Goal: Transaction & Acquisition: Purchase product/service

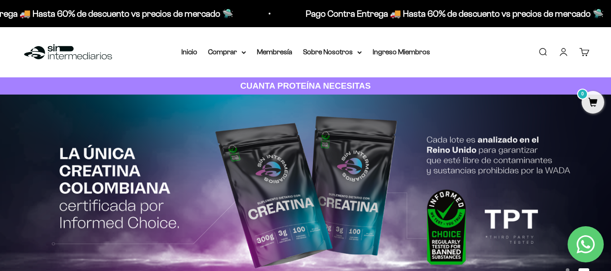
click at [272, 148] on img at bounding box center [305, 194] width 611 height 199
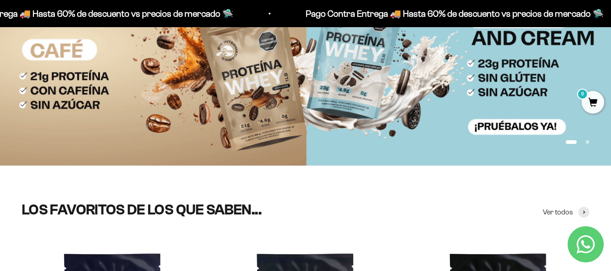
scroll to position [137, 0]
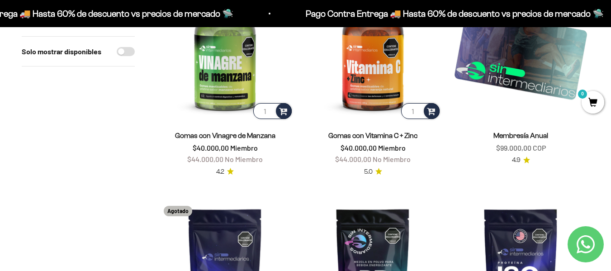
scroll to position [816, 0]
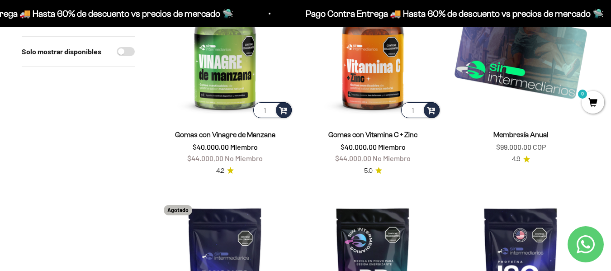
click at [524, 57] on img at bounding box center [520, 51] width 137 height 137
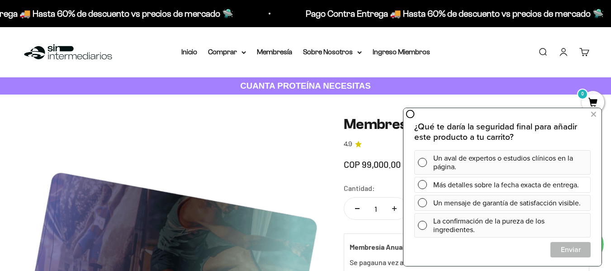
click at [527, 186] on div "Más detalles sobre la fecha exacta de entrega." at bounding box center [510, 185] width 154 height 16
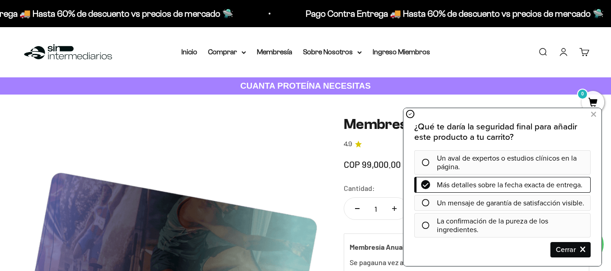
click at [509, 224] on span "La confirmación de la pureza de los ingredientes." at bounding box center [492, 225] width 111 height 19
click at [426, 227] on icon at bounding box center [425, 225] width 7 height 7
click at [422, 184] on icon at bounding box center [425, 184] width 6 height 7
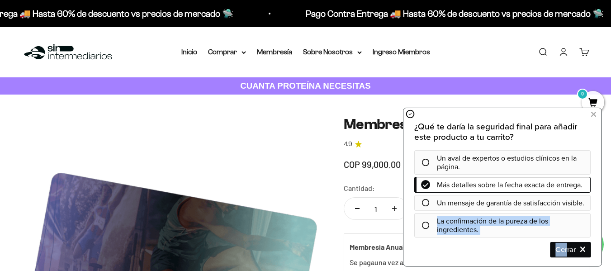
drag, startPoint x: 426, startPoint y: 219, endPoint x: 568, endPoint y: 243, distance: 144.1
click at [568, 243] on div "¿Qué te daría la seguridad final para añadir este producto a tu carrito? Un ava…" at bounding box center [502, 190] width 176 height 136
click at [568, 243] on span "Cerrar" at bounding box center [570, 250] width 39 height 16
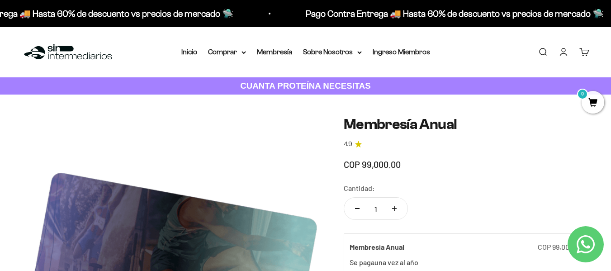
click at [561, 54] on link "Iniciar sesión" at bounding box center [564, 52] width 10 height 10
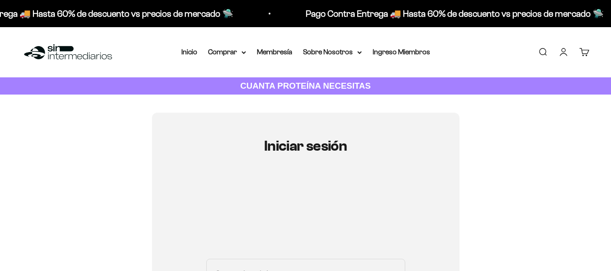
scroll to position [157, 0]
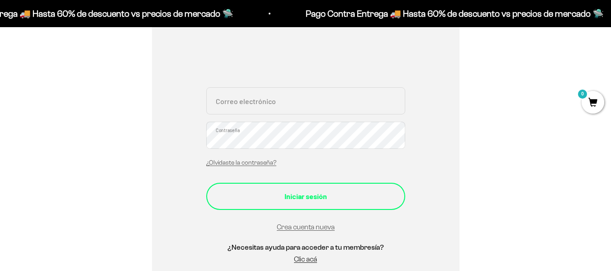
type input "christianjarrah@gmail.com"
click at [352, 191] on div "Iniciar sesión" at bounding box center [305, 196] width 163 height 12
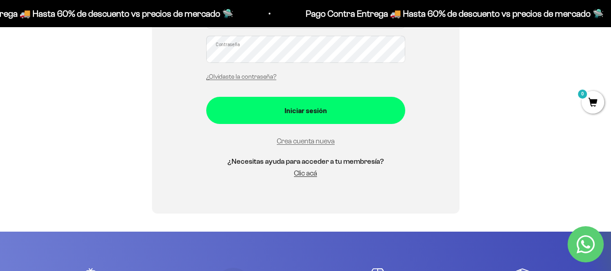
scroll to position [243, 0]
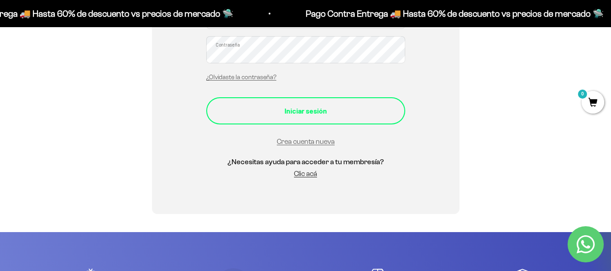
type input "[EMAIL_ADDRESS][DOMAIN_NAME]"
click at [355, 116] on div "Iniciar sesión" at bounding box center [305, 111] width 163 height 12
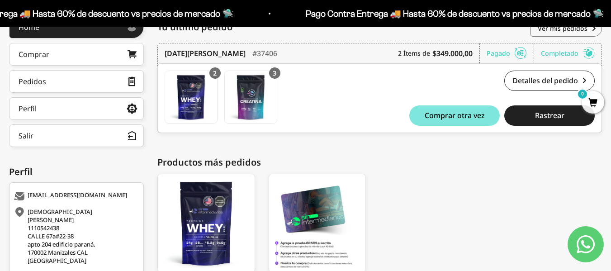
scroll to position [211, 0]
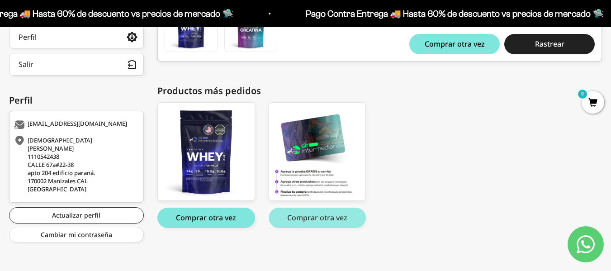
click at [332, 219] on button "Comprar otra vez" at bounding box center [318, 218] width 98 height 20
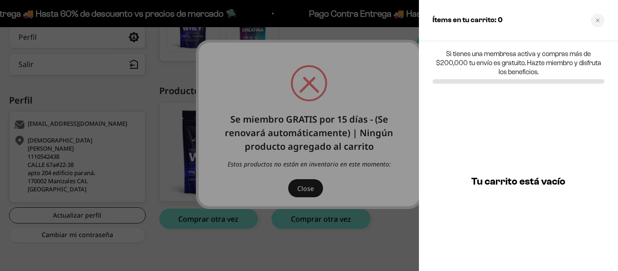
click at [329, 151] on div at bounding box center [309, 135] width 618 height 271
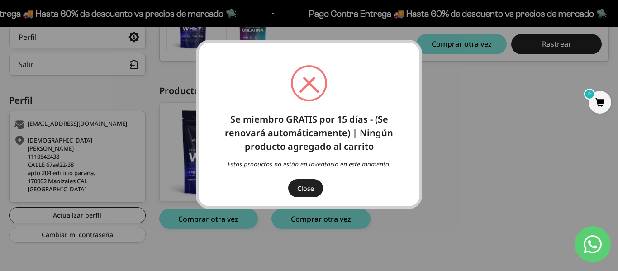
click at [306, 185] on button "Close" at bounding box center [305, 188] width 35 height 18
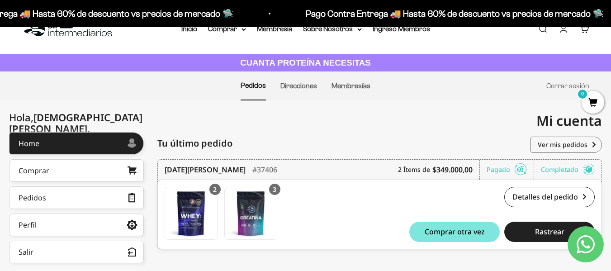
scroll to position [0, 0]
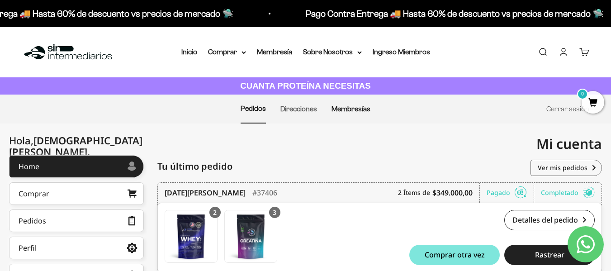
click at [349, 107] on link "Membresías" at bounding box center [351, 109] width 39 height 8
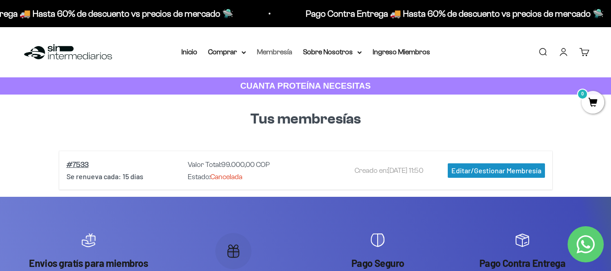
click at [272, 52] on link "Membresía" at bounding box center [274, 52] width 35 height 8
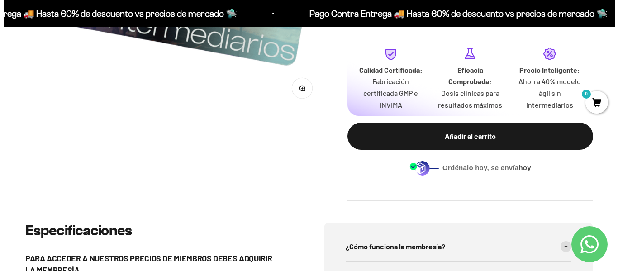
scroll to position [286, 0]
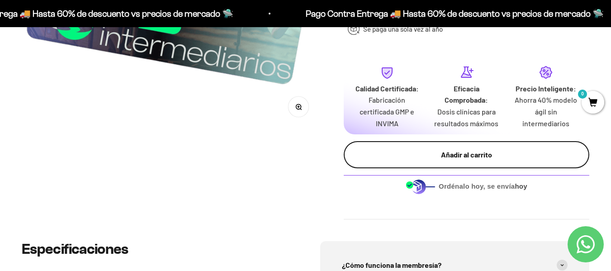
click at [440, 149] on div "Añadir al carrito" at bounding box center [466, 155] width 209 height 12
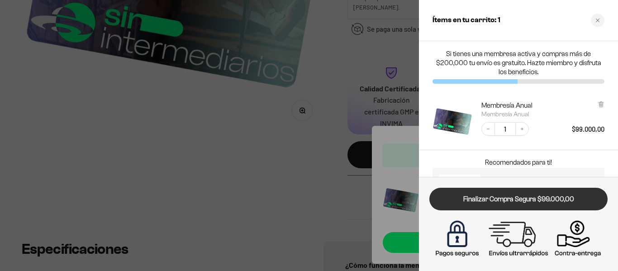
click at [511, 202] on link "Finalizar Compra Segura $99.000,00" at bounding box center [518, 199] width 178 height 23
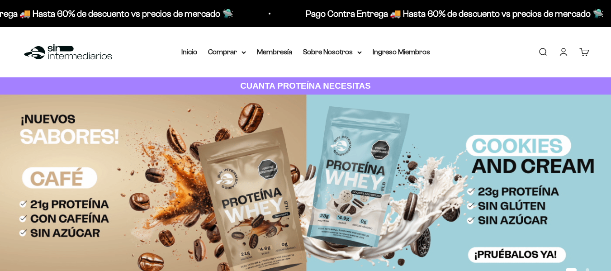
click at [589, 52] on cart-count "0" at bounding box center [589, 48] width 7 height 7
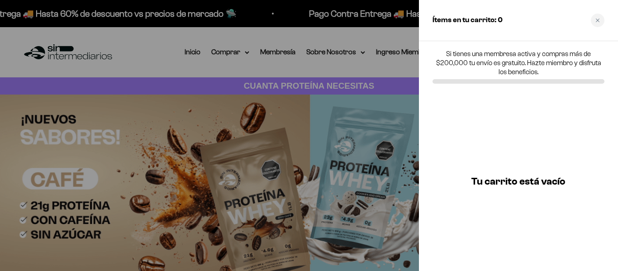
click at [323, 94] on div at bounding box center [309, 135] width 618 height 271
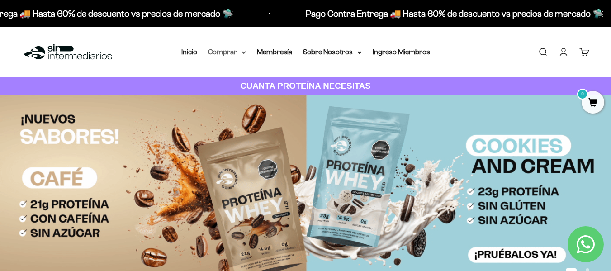
click at [232, 55] on summary "Comprar" at bounding box center [227, 52] width 38 height 12
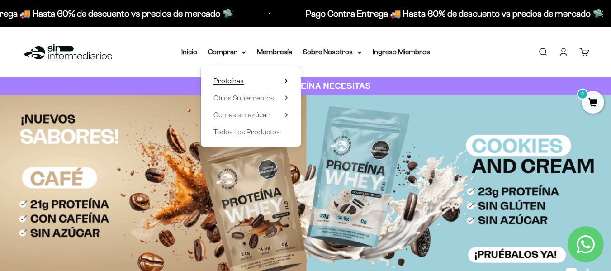
click at [237, 81] on span "Proteínas" at bounding box center [228, 81] width 30 height 8
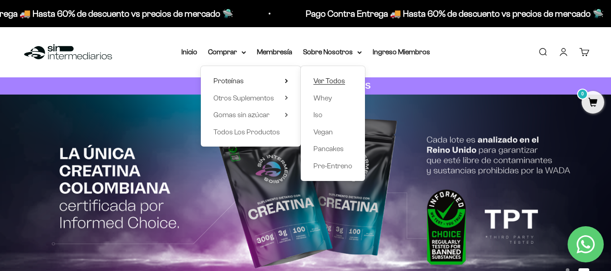
click at [322, 81] on span "Ver Todos" at bounding box center [329, 81] width 32 height 8
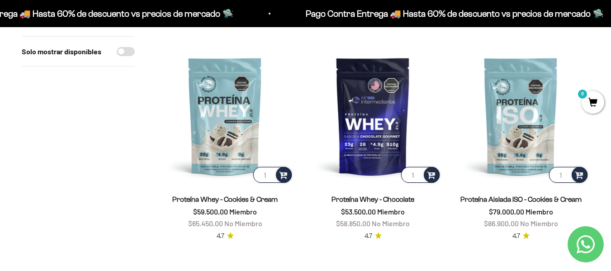
scroll to position [311, 0]
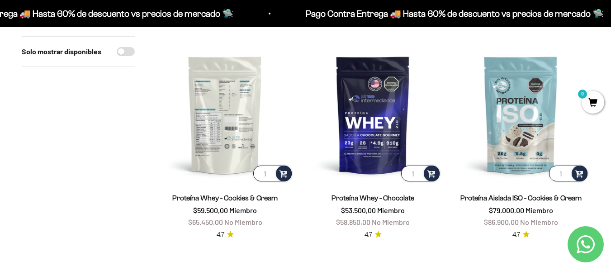
click at [204, 139] on img at bounding box center [224, 114] width 137 height 137
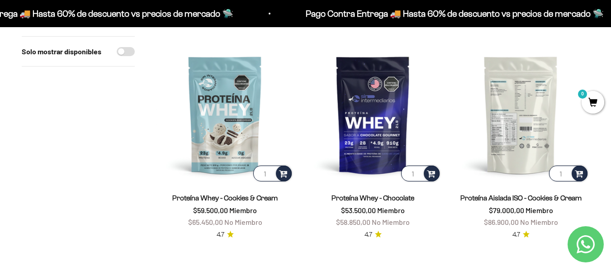
click at [508, 112] on img at bounding box center [520, 114] width 137 height 137
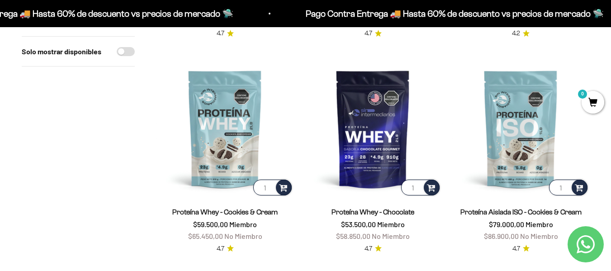
scroll to position [296, 0]
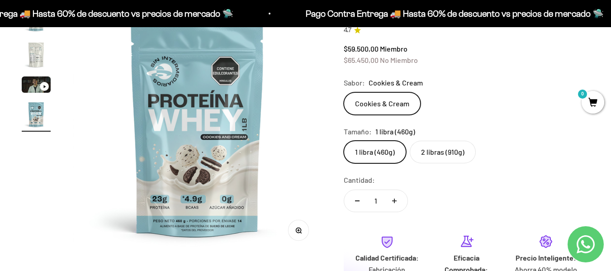
scroll to position [113, 0]
click at [460, 153] on label "2 libras (910g)" at bounding box center [443, 151] width 66 height 23
click at [344, 140] on input "2 libras (910g)" at bounding box center [343, 140] width 0 height 0
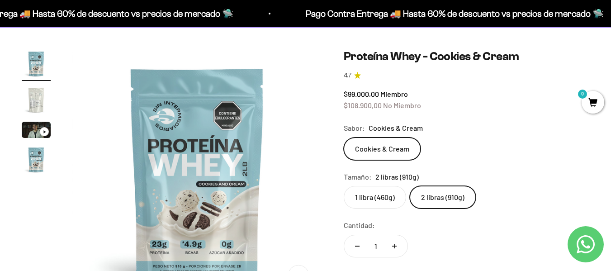
scroll to position [66, 0]
click at [383, 197] on label "1 libra (460g)" at bounding box center [375, 197] width 62 height 23
click at [344, 186] on input "1 libra (460g)" at bounding box center [343, 186] width 0 height 0
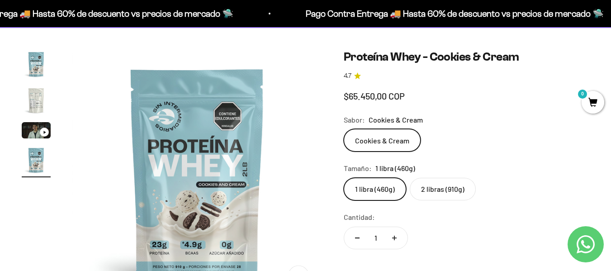
scroll to position [0, 765]
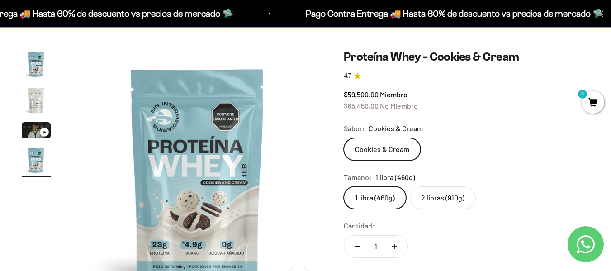
click at [430, 197] on label "2 libras (910g)" at bounding box center [443, 197] width 66 height 23
click at [344, 186] on input "2 libras (910g)" at bounding box center [343, 186] width 0 height 0
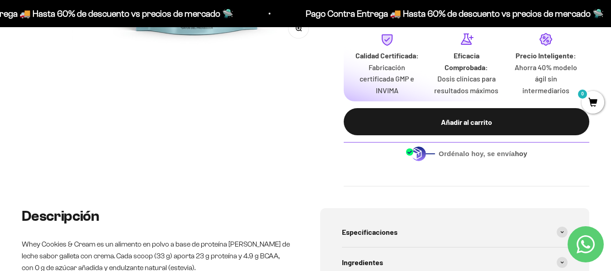
scroll to position [315, 0]
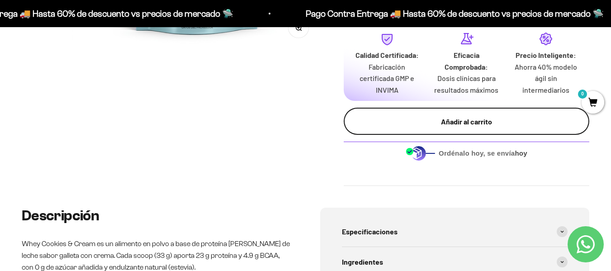
click at [458, 123] on div "Añadir al carrito" at bounding box center [466, 122] width 209 height 12
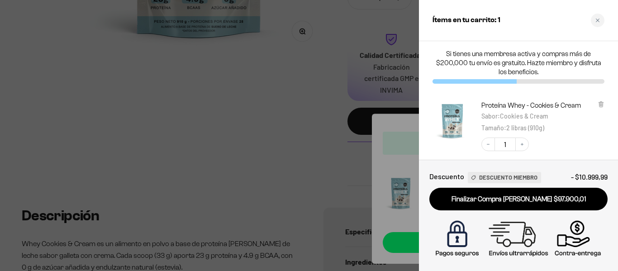
click at [291, 118] on div at bounding box center [309, 135] width 618 height 271
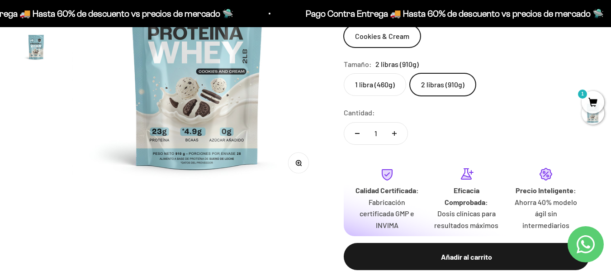
scroll to position [0, 0]
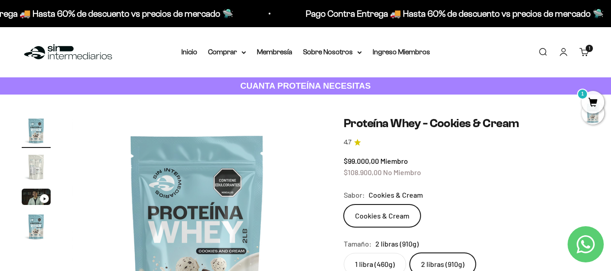
click at [543, 52] on link "Buscar" at bounding box center [543, 52] width 10 height 10
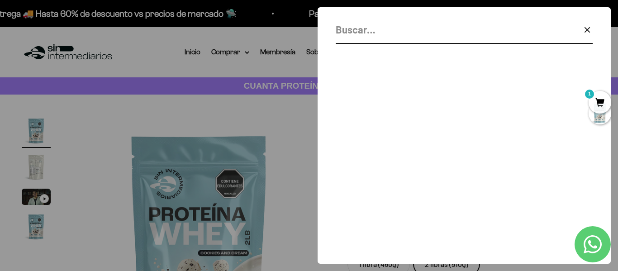
click at [436, 34] on input "Buscar" at bounding box center [441, 30] width 211 height 16
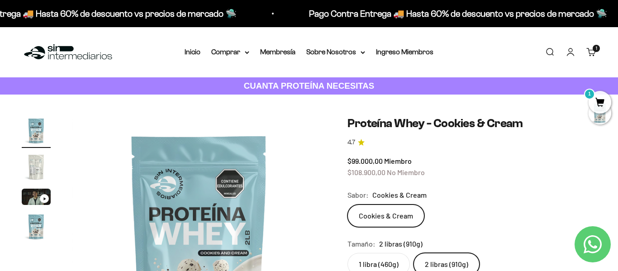
type input "creatina"
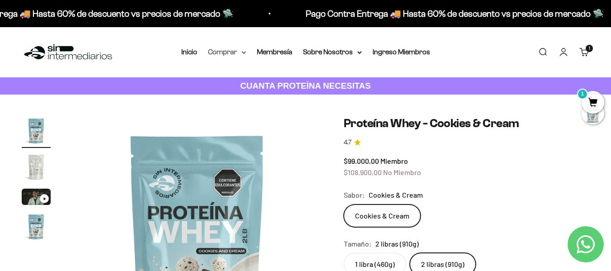
click at [232, 51] on summary "Comprar" at bounding box center [227, 52] width 38 height 12
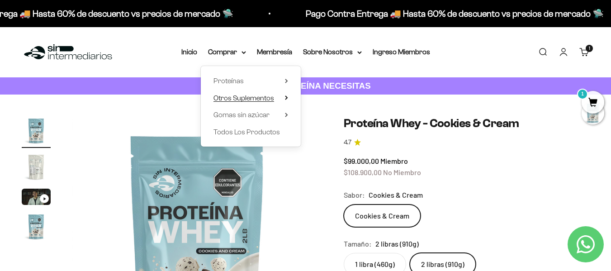
click at [249, 100] on span "Otros Suplementos" at bounding box center [243, 98] width 61 height 8
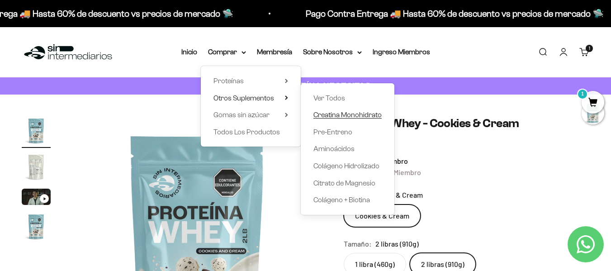
click at [366, 114] on span "Creatina Monohidrato" at bounding box center [347, 115] width 68 height 8
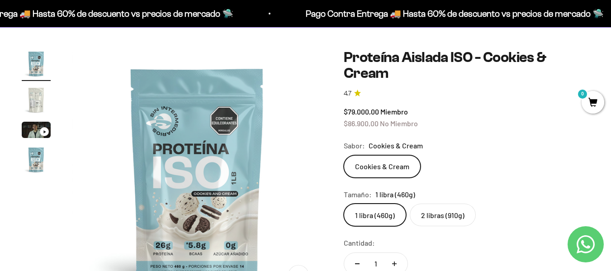
scroll to position [99, 0]
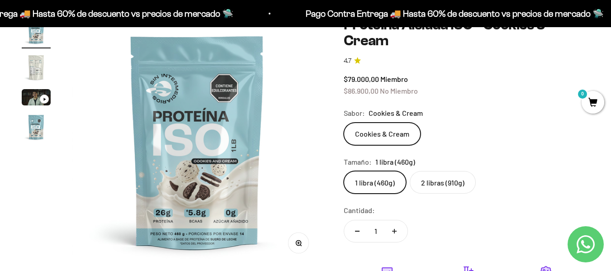
click at [443, 189] on label "2 libras (910g)" at bounding box center [443, 182] width 66 height 23
click at [344, 171] on input "2 libras (910g)" at bounding box center [343, 171] width 0 height 0
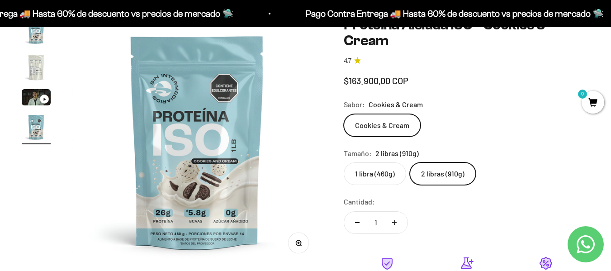
scroll to position [0, 765]
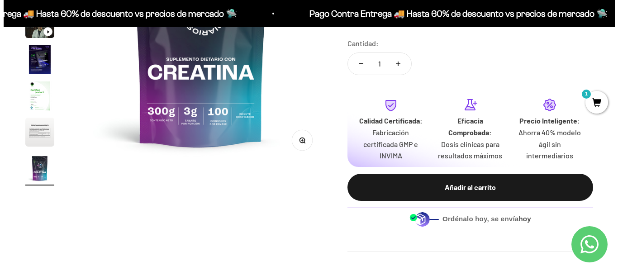
scroll to position [203, 0]
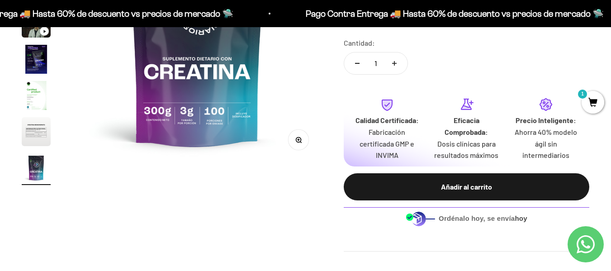
click at [393, 63] on icon "Aumentar cantidad" at bounding box center [394, 63] width 5 height 0
type input "2"
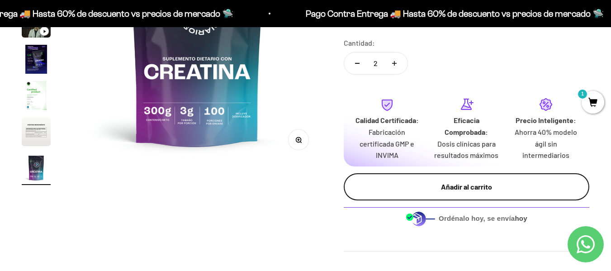
click at [435, 184] on div "Añadir al carrito" at bounding box center [466, 187] width 209 height 12
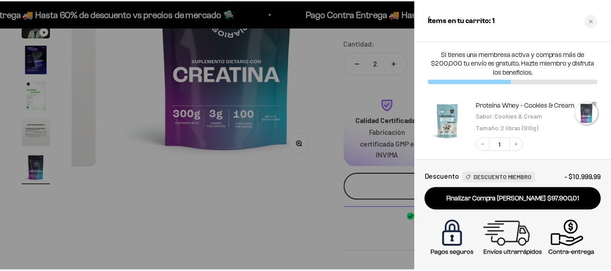
scroll to position [0, 2070]
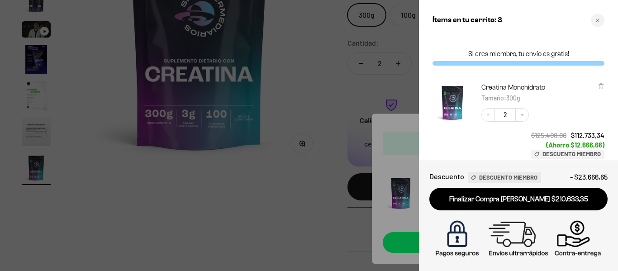
click at [286, 165] on div at bounding box center [309, 135] width 618 height 271
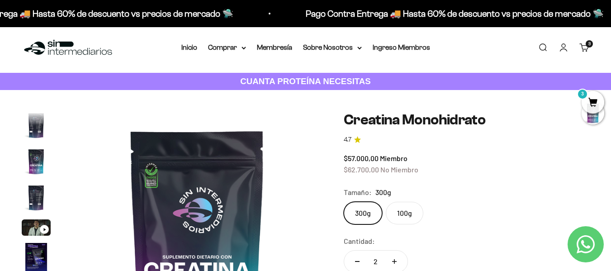
scroll to position [0, 0]
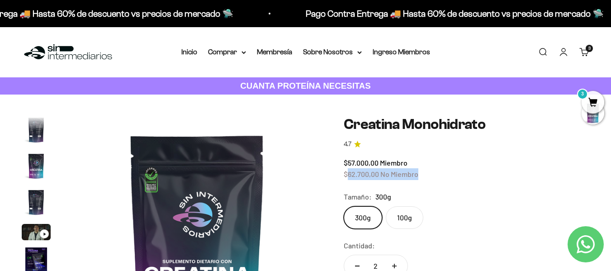
drag, startPoint x: 349, startPoint y: 175, endPoint x: 419, endPoint y: 174, distance: 70.1
click at [419, 174] on div "$57.000,00 Miembro $62.700,00 No Miembro" at bounding box center [467, 168] width 246 height 23
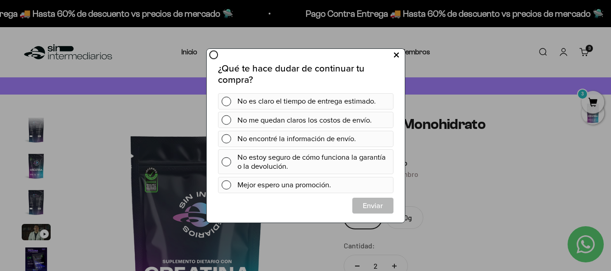
click at [396, 57] on icon at bounding box center [395, 55] width 5 height 12
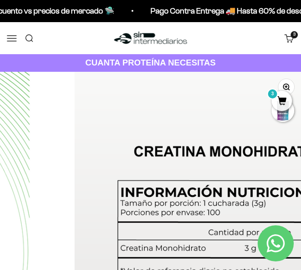
scroll to position [0, 2417]
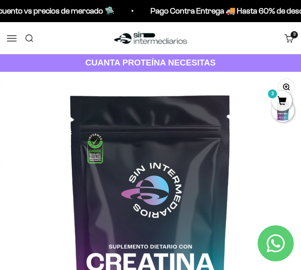
click at [8, 41] on button "Menú" at bounding box center [12, 38] width 10 height 10
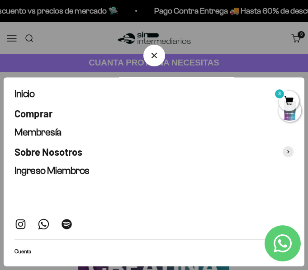
click at [153, 60] on icon "Cerrar" at bounding box center [154, 55] width 11 height 11
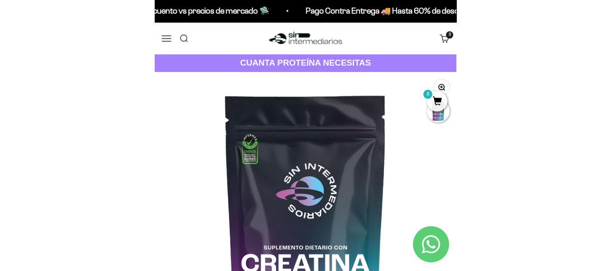
scroll to position [0, 2040]
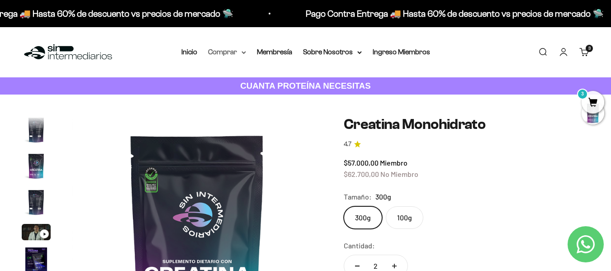
click at [226, 52] on summary "Comprar" at bounding box center [227, 52] width 38 height 12
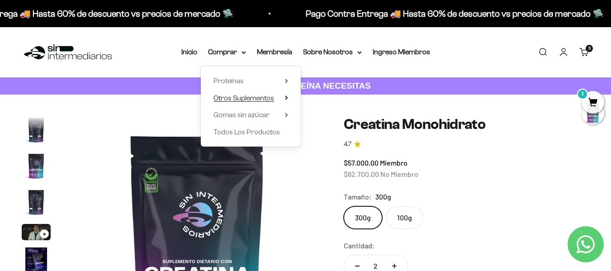
click at [244, 101] on span "Otros Suplementos" at bounding box center [243, 98] width 61 height 8
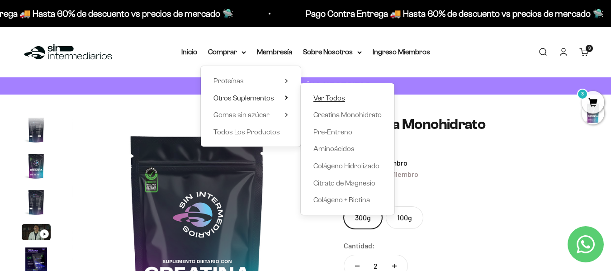
click at [339, 101] on span "Ver Todos" at bounding box center [329, 98] width 32 height 8
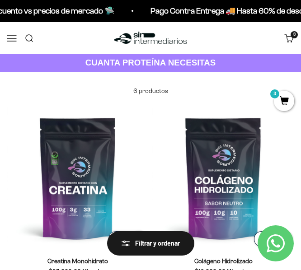
click at [183, 89] on p "6 productos" at bounding box center [151, 91] width 288 height 10
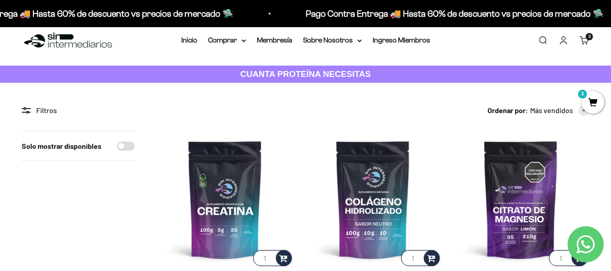
scroll to position [6, 0]
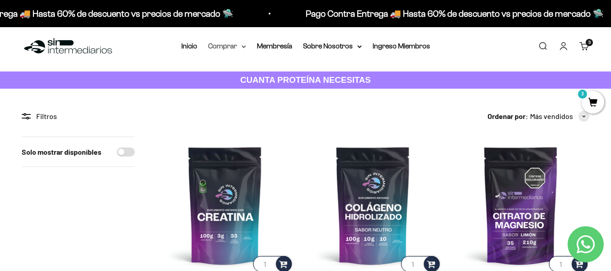
click at [227, 48] on summary "Comprar" at bounding box center [227, 46] width 38 height 12
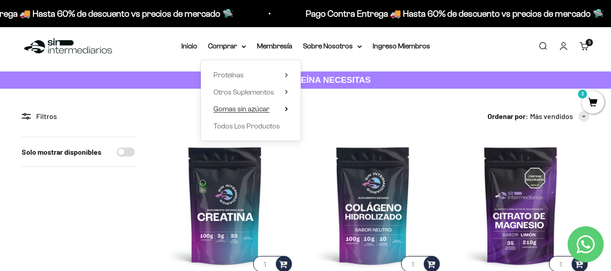
click at [234, 107] on span "Gomas sin azúcar" at bounding box center [241, 109] width 56 height 8
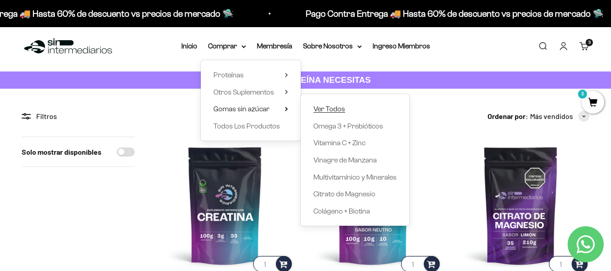
click at [327, 107] on span "Ver Todos" at bounding box center [329, 109] width 32 height 8
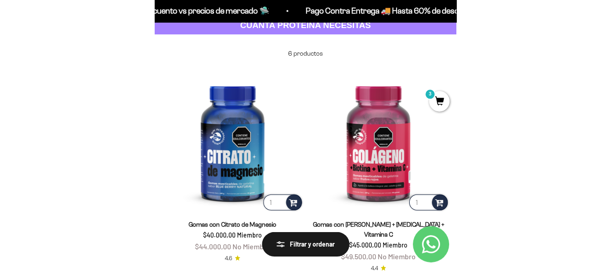
scroll to position [61, 0]
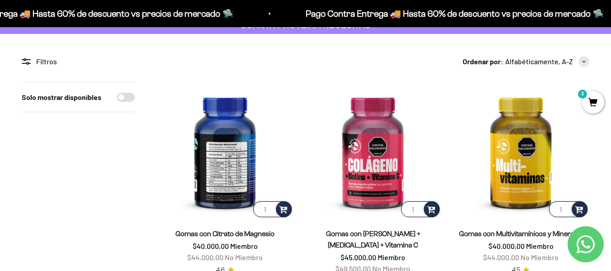
click at [240, 158] on img at bounding box center [224, 150] width 137 height 137
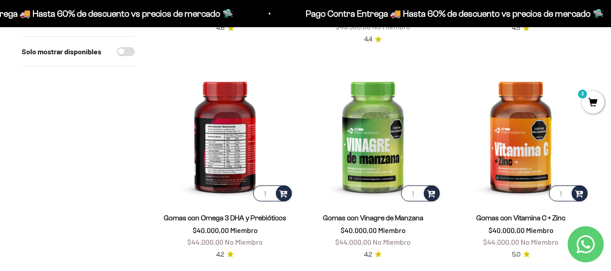
scroll to position [319, 0]
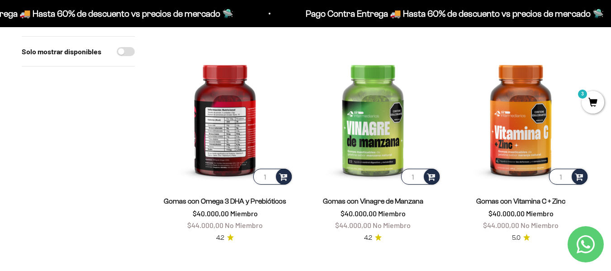
click at [227, 129] on img at bounding box center [224, 117] width 137 height 137
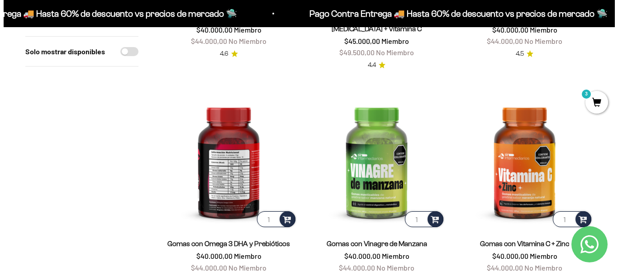
scroll to position [0, 0]
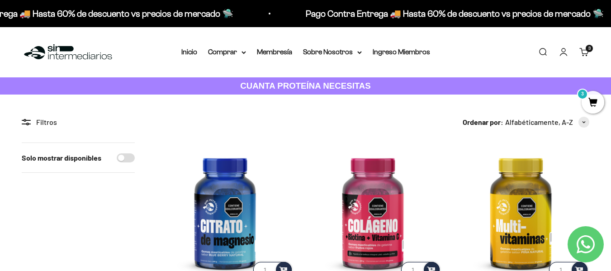
click at [544, 51] on link "Buscar" at bounding box center [543, 52] width 10 height 10
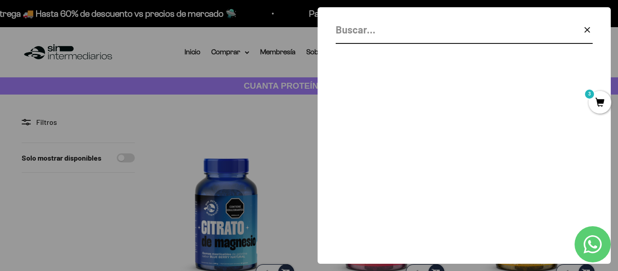
click at [447, 38] on input "Buscar" at bounding box center [441, 30] width 211 height 16
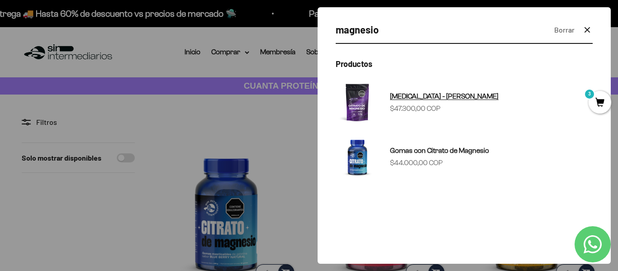
type input "magnesio"
click at [463, 100] on span "[MEDICAL_DATA] - [PERSON_NAME]" at bounding box center [444, 96] width 109 height 12
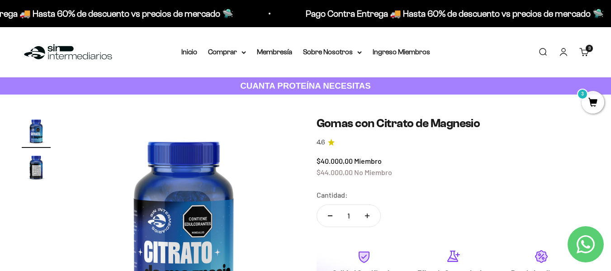
click at [36, 170] on img "Ir al artículo 2" at bounding box center [36, 166] width 29 height 29
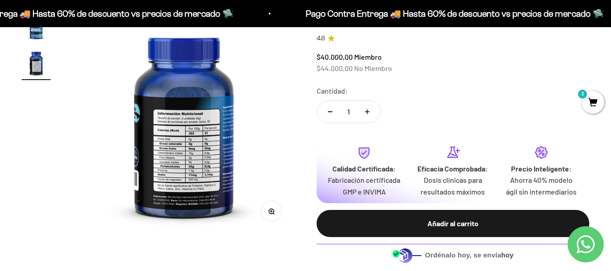
scroll to position [105, 0]
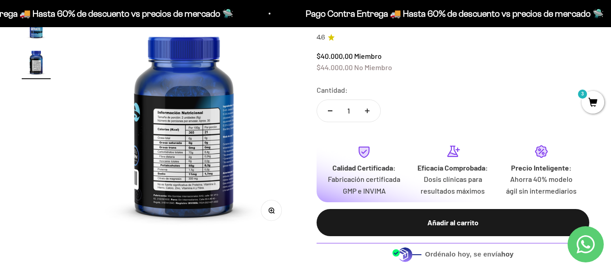
click at [219, 162] on img at bounding box center [184, 122] width 223 height 223
click at [189, 158] on img at bounding box center [184, 122] width 223 height 223
click at [271, 209] on icon "button" at bounding box center [271, 210] width 2 height 2
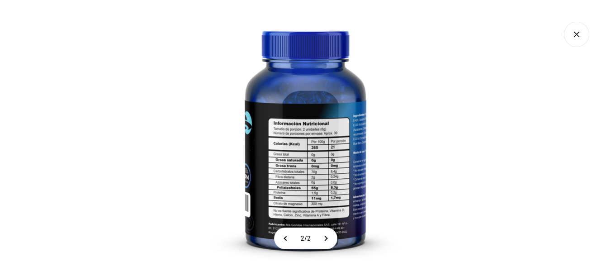
click at [284, 182] on img at bounding box center [305, 135] width 271 height 271
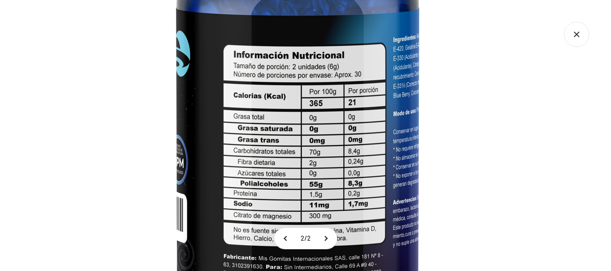
click at [341, 160] on img at bounding box center [297, 79] width 543 height 543
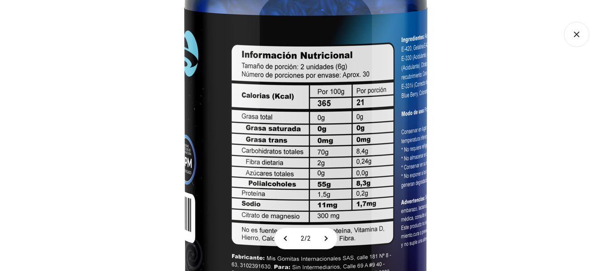
click at [560, 108] on img at bounding box center [305, 79] width 543 height 543
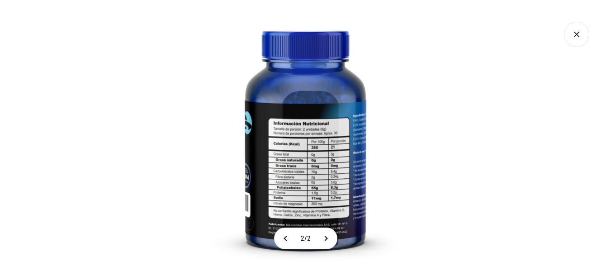
click at [579, 34] on icon "Cerrar galería" at bounding box center [576, 34] width 25 height 25
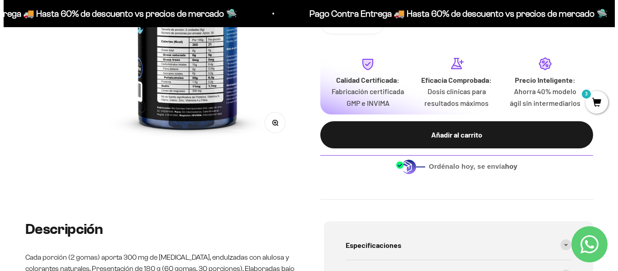
scroll to position [230, 0]
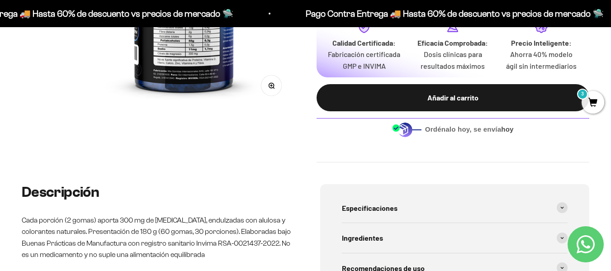
click at [455, 90] on button "Añadir al carrito" at bounding box center [453, 97] width 273 height 27
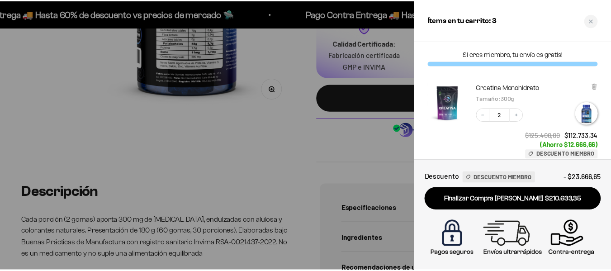
scroll to position [0, 231]
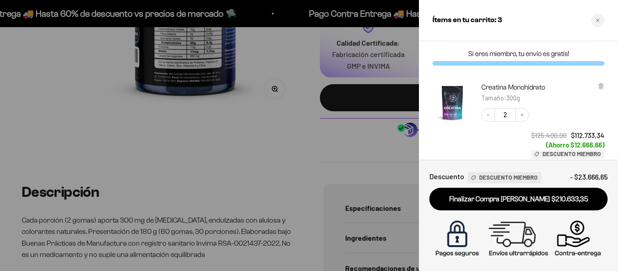
click at [228, 216] on div at bounding box center [309, 135] width 618 height 271
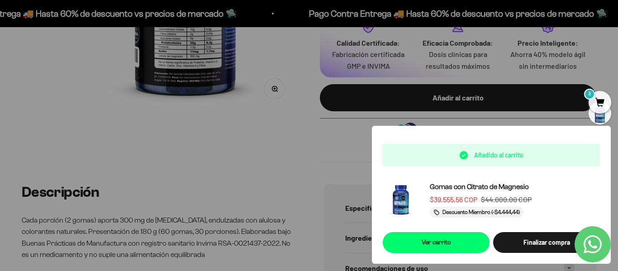
click at [228, 216] on div at bounding box center [309, 135] width 618 height 271
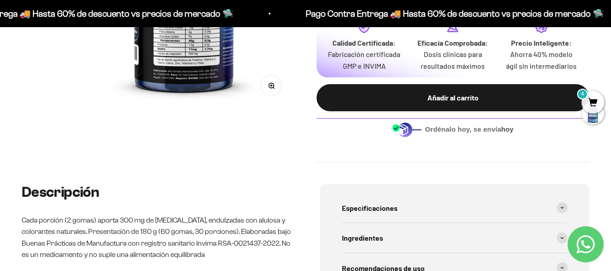
scroll to position [0, 227]
click at [210, 231] on p "Cada porción (2 gomas) aporta 300 mg de citrato de magnesio, endulzadas con alu…" at bounding box center [157, 237] width 270 height 46
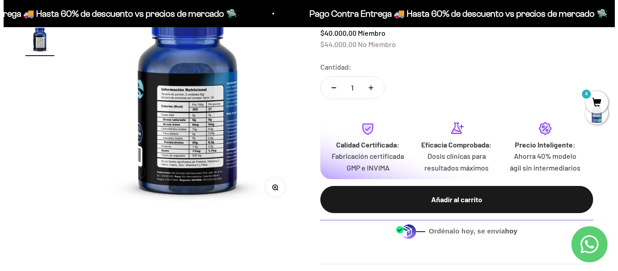
scroll to position [128, 0]
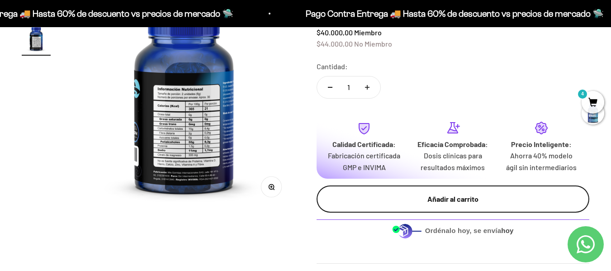
click at [443, 205] on button "Añadir al carrito" at bounding box center [453, 198] width 273 height 27
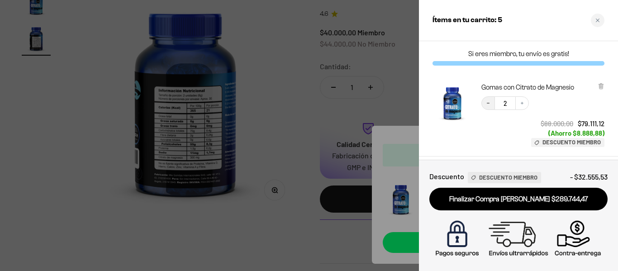
click at [490, 101] on icon "Decrease quantity" at bounding box center [487, 102] width 5 height 5
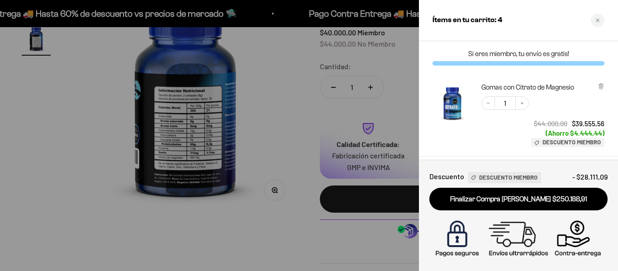
click at [313, 65] on div at bounding box center [309, 135] width 618 height 271
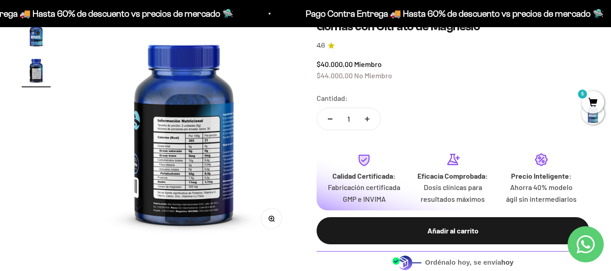
scroll to position [0, 0]
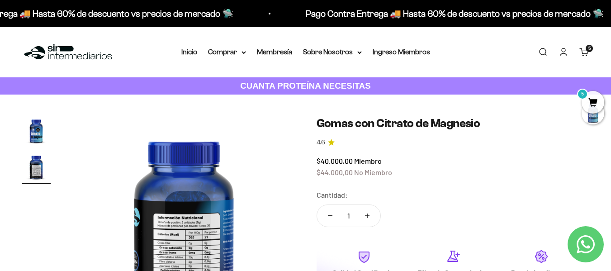
click at [583, 51] on link "Carrito 5" at bounding box center [584, 52] width 10 height 10
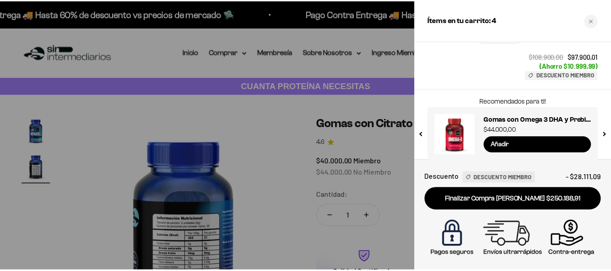
scroll to position [276, 0]
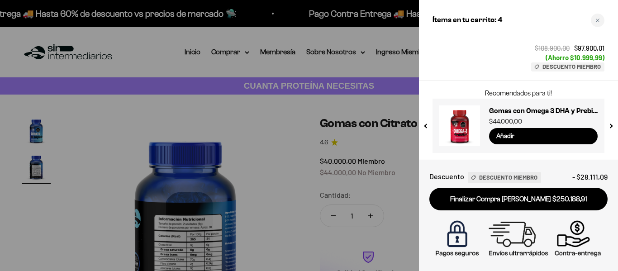
click at [263, 184] on div at bounding box center [309, 135] width 618 height 271
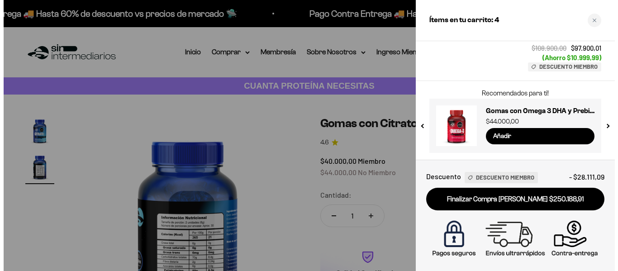
scroll to position [0, 227]
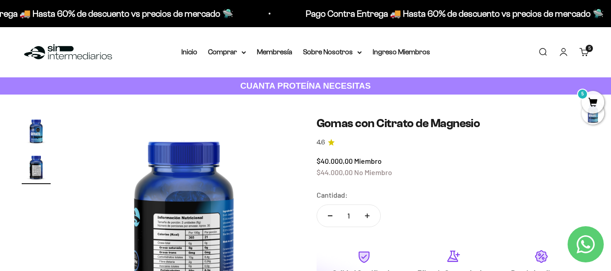
click at [581, 49] on link "Carrito 5" at bounding box center [584, 52] width 10 height 10
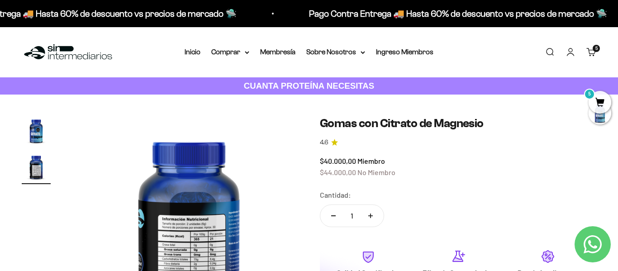
scroll to position [0, 231]
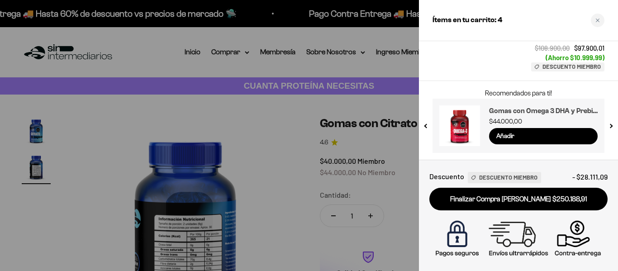
click at [515, 110] on h3 "Gomas con Omega 3 DHA y Prebióticos" at bounding box center [543, 110] width 109 height 11
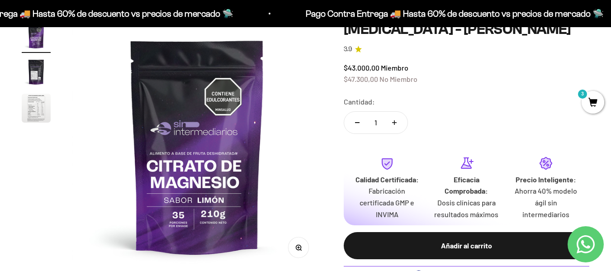
scroll to position [95, 0]
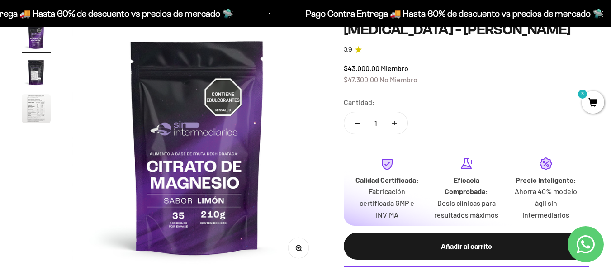
click at [38, 117] on img "Ir al artículo 3" at bounding box center [36, 108] width 29 height 29
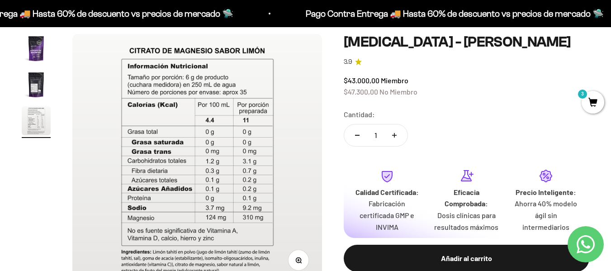
scroll to position [82, 0]
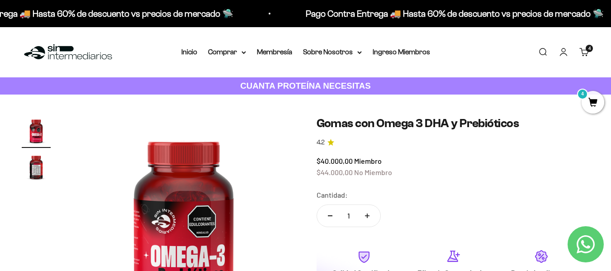
click at [538, 53] on link "Buscar" at bounding box center [543, 52] width 10 height 10
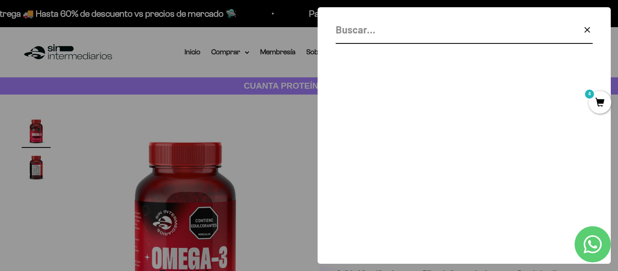
click at [401, 37] on input "Buscar" at bounding box center [441, 30] width 211 height 16
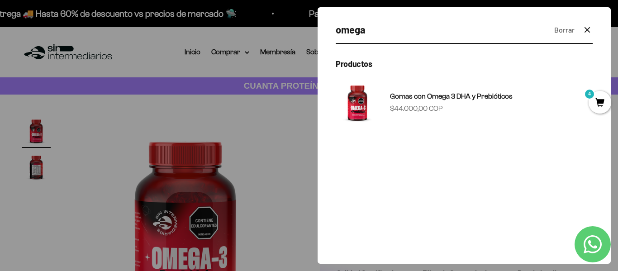
type input "omega"
click at [297, 127] on div at bounding box center [309, 135] width 618 height 271
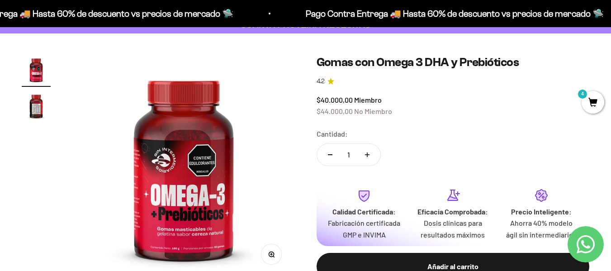
scroll to position [90, 0]
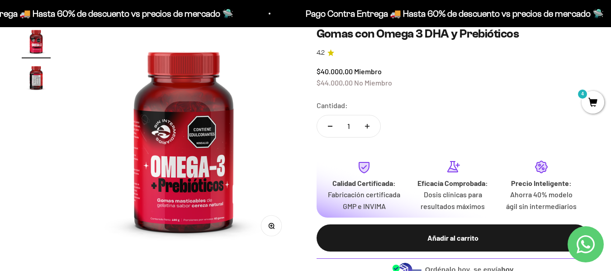
click at [12, 160] on div "Zoom Ir al artículo 1 Ir al artículo 2 Gomas con Omega 3 DHA y Prebióticos 4.2 …" at bounding box center [305, 164] width 611 height 319
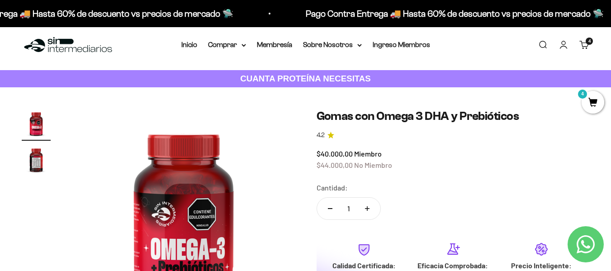
scroll to position [0, 0]
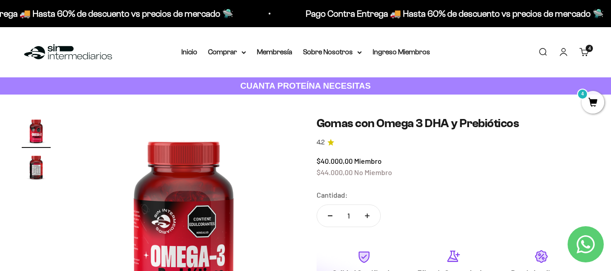
click at [449, 126] on h1 "Gomas con Omega 3 DHA y Prebióticos" at bounding box center [453, 123] width 273 height 14
click at [596, 98] on span "4" at bounding box center [593, 102] width 23 height 23
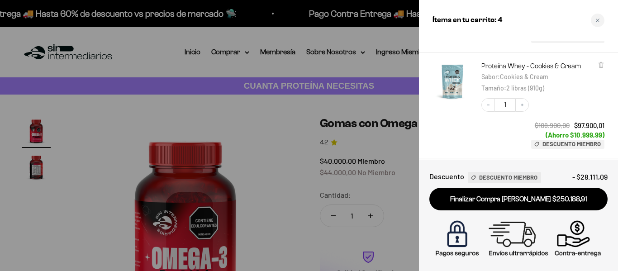
scroll to position [276, 0]
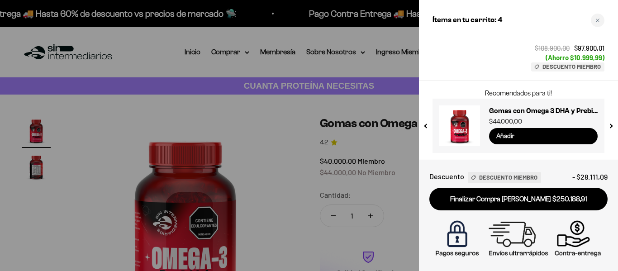
click at [539, 137] on input "Añadir" at bounding box center [543, 136] width 109 height 16
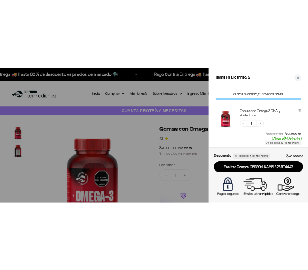
scroll to position [0, 0]
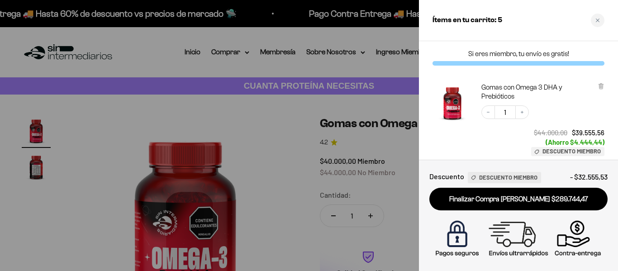
click at [365, 149] on div at bounding box center [309, 135] width 618 height 271
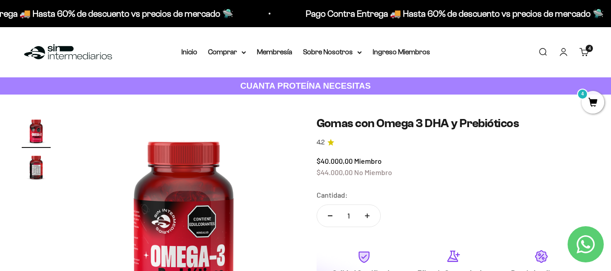
click at [583, 52] on link "Carrito 4 artículos 4" at bounding box center [584, 52] width 10 height 10
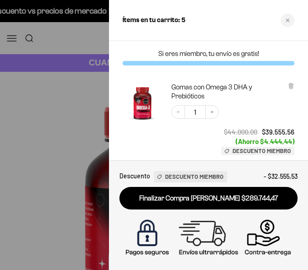
click at [231, 115] on div "Decrease quantity 1 Increase quantity $44.000,00 $39.555,56 (Ahorro $4.444,44) …" at bounding box center [228, 125] width 132 height 59
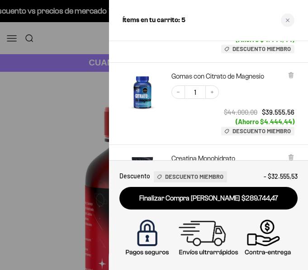
scroll to position [103, 0]
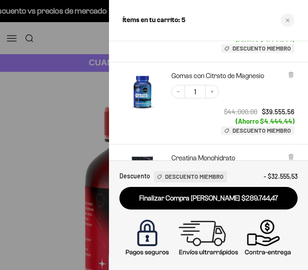
click at [225, 124] on div "$44.000,00 $39.555,56 (Ahorro $4.444,44) Descuento Miembro" at bounding box center [256, 122] width 77 height 28
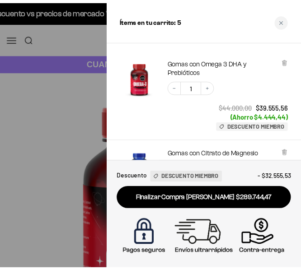
scroll to position [14, 0]
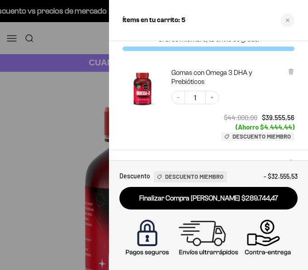
click at [73, 119] on div at bounding box center [154, 135] width 308 height 270
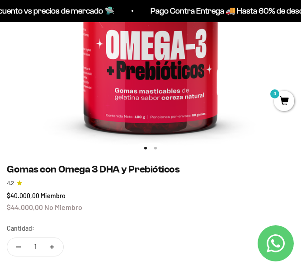
scroll to position [217, 0]
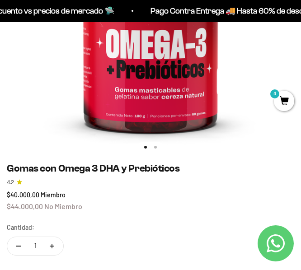
click at [232, 57] on img at bounding box center [150, 5] width 301 height 301
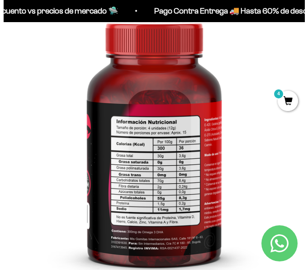
scroll to position [0, 0]
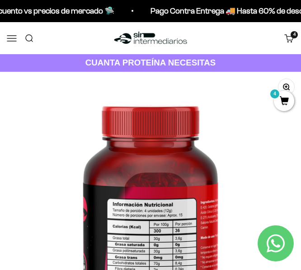
click at [290, 39] on link "Carrito 4 artículos 4" at bounding box center [289, 38] width 10 height 10
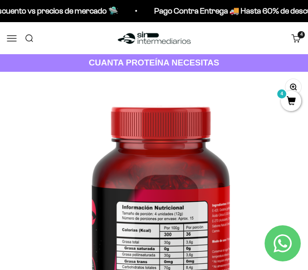
scroll to position [0, 309]
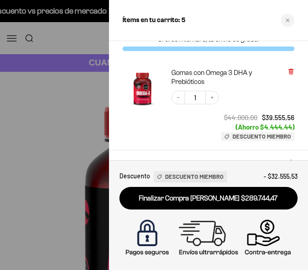
click at [289, 72] on icon at bounding box center [291, 71] width 7 height 7
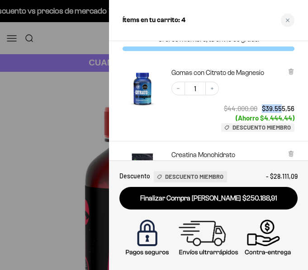
drag, startPoint x: 263, startPoint y: 109, endPoint x: 281, endPoint y: 109, distance: 18.1
click at [281, 109] on span "$39.555,56" at bounding box center [278, 108] width 33 height 8
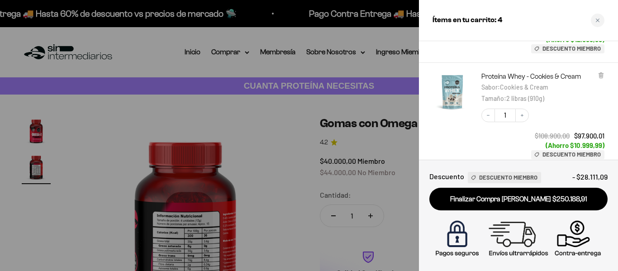
scroll to position [204, 0]
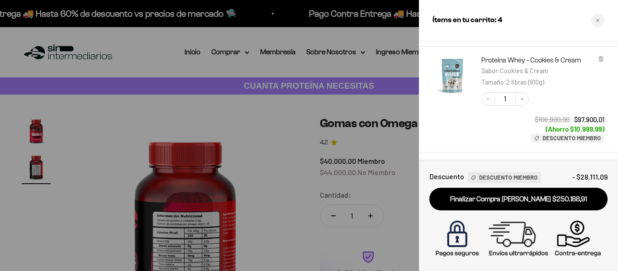
click at [569, 119] on div "$108.900,00 $97.900,01" at bounding box center [570, 119] width 70 height 9
click at [551, 120] on span "$108.900,00" at bounding box center [552, 119] width 35 height 8
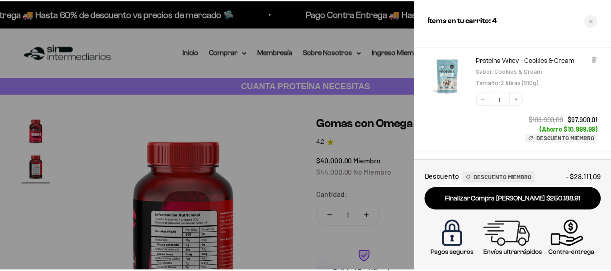
scroll to position [276, 0]
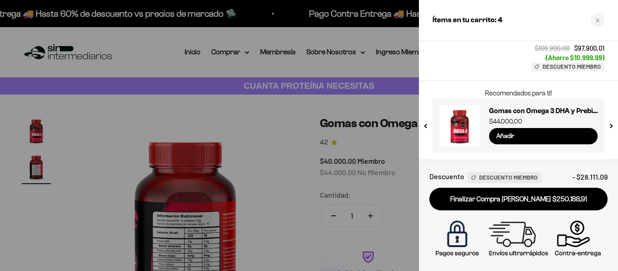
click at [289, 109] on div at bounding box center [309, 135] width 618 height 271
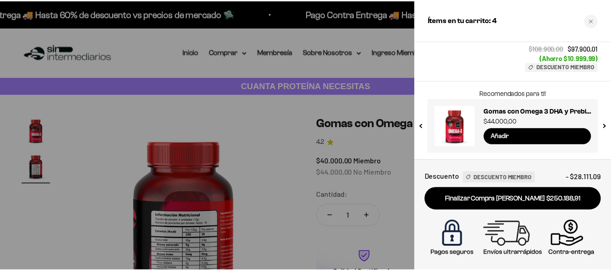
scroll to position [0, 227]
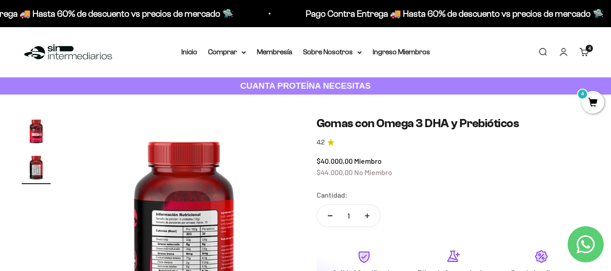
click at [589, 101] on span "4" at bounding box center [593, 102] width 23 height 23
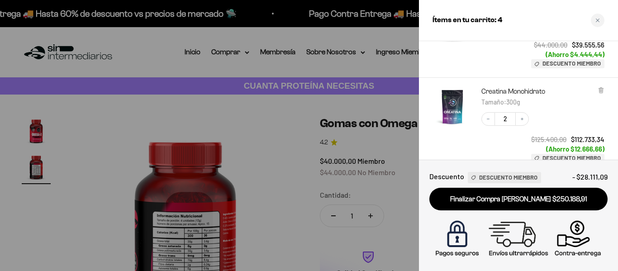
scroll to position [71, 0]
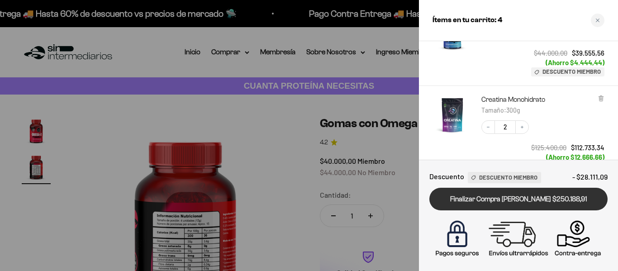
click at [555, 194] on link "Finalizar Compra Segura $250.188,91" at bounding box center [518, 199] width 178 height 23
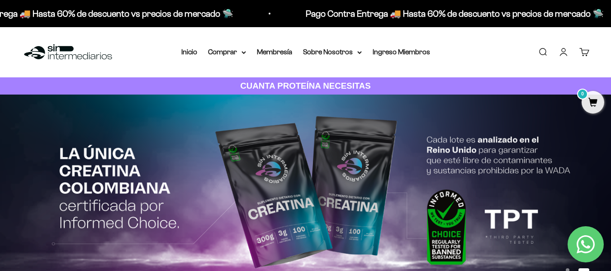
click at [541, 51] on link "Buscar" at bounding box center [543, 52] width 10 height 10
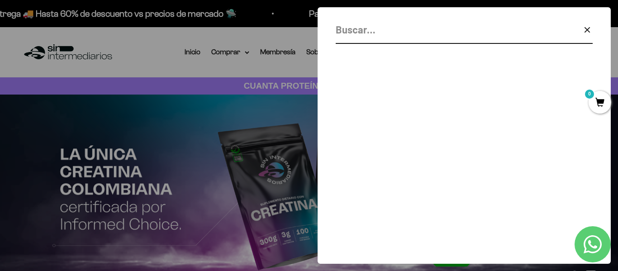
click at [445, 36] on input "Buscar" at bounding box center [441, 30] width 211 height 16
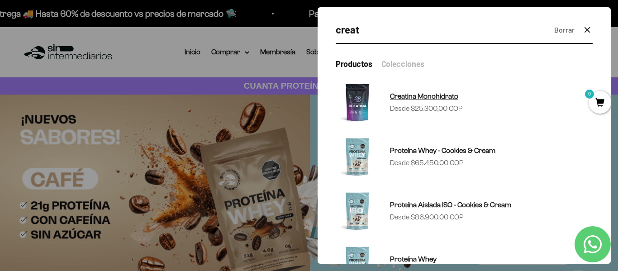
type input "creat"
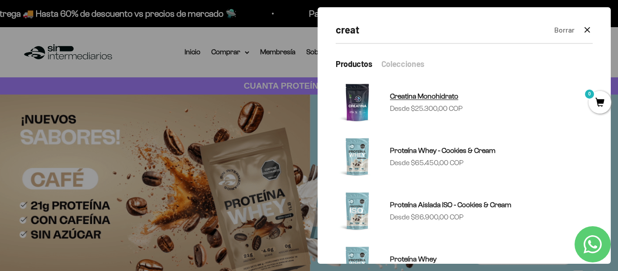
click at [438, 100] on span "Creatina Monohidrato" at bounding box center [424, 96] width 68 height 12
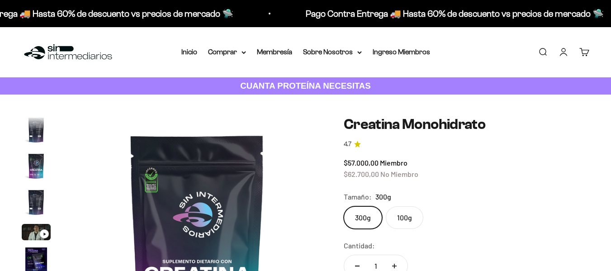
scroll to position [0, 2040]
click at [409, 216] on label "100g" at bounding box center [405, 217] width 38 height 23
click at [344, 206] on input "100g" at bounding box center [343, 206] width 0 height 0
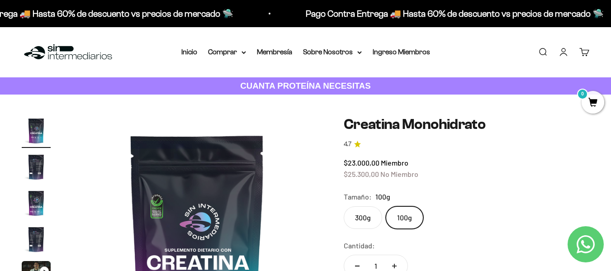
click at [373, 217] on label "300g" at bounding box center [363, 217] width 38 height 23
click at [344, 206] on input "300g" at bounding box center [343, 206] width 0 height 0
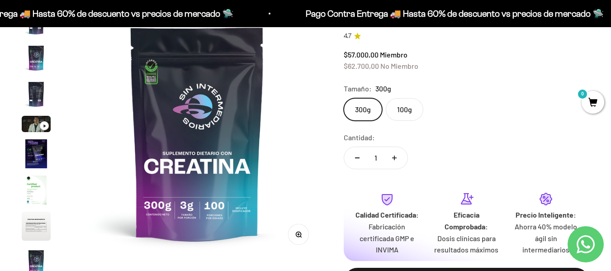
scroll to position [109, 0]
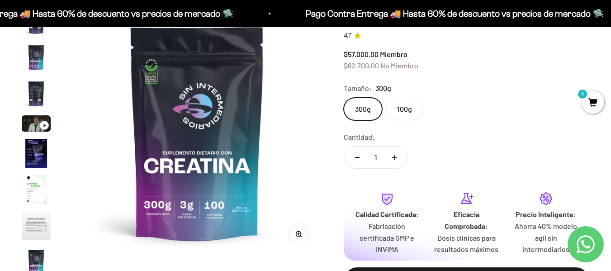
click at [393, 156] on icon "Aumentar cantidad" at bounding box center [394, 157] width 5 height 5
type input "2"
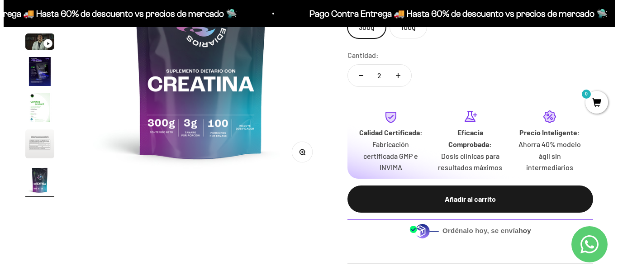
scroll to position [191, 0]
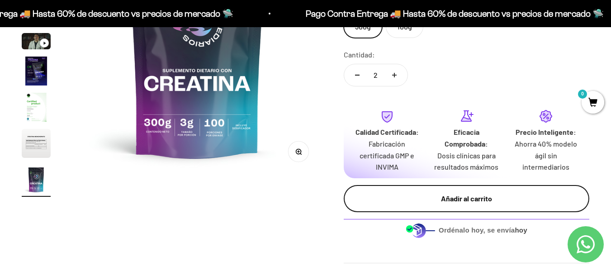
click at [460, 199] on div "Añadir al carrito" at bounding box center [466, 199] width 209 height 12
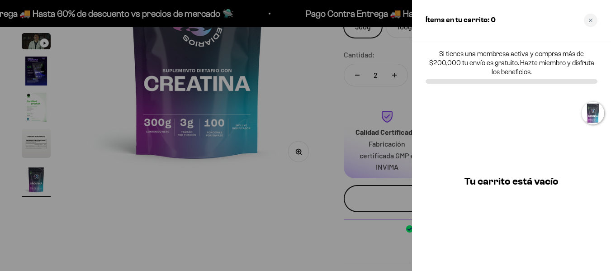
scroll to position [0, 2070]
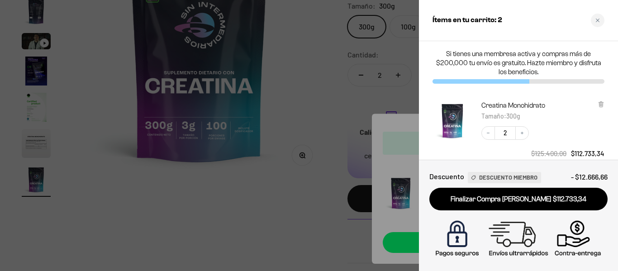
drag, startPoint x: 530, startPoint y: 54, endPoint x: 534, endPoint y: 68, distance: 14.4
click at [534, 68] on p "Si tienes una membresa activa y compras más de $200,000 tu envío es gratuito. H…" at bounding box center [518, 62] width 172 height 27
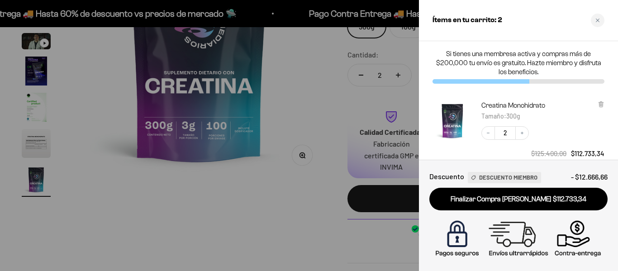
click at [534, 68] on p "Si tienes una membresa activa y compras más de $200,000 tu envío es gratuito. H…" at bounding box center [518, 62] width 172 height 27
drag, startPoint x: 519, startPoint y: 60, endPoint x: 535, endPoint y: 71, distance: 19.3
click at [535, 71] on p "Si tienes una membresa activa y compras más de $200,000 tu envío es gratuito. H…" at bounding box center [518, 62] width 172 height 27
click at [330, 81] on div at bounding box center [309, 135] width 618 height 271
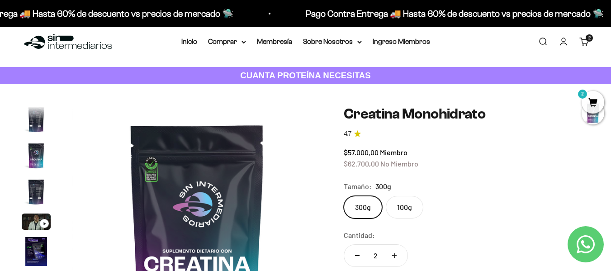
scroll to position [0, 0]
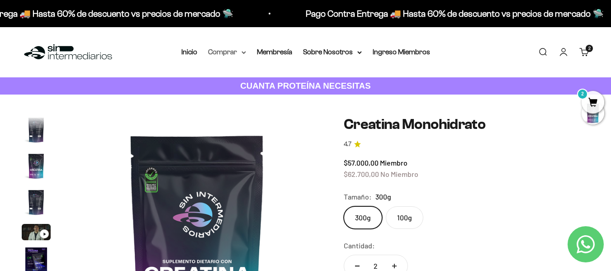
click at [238, 52] on summary "Comprar" at bounding box center [227, 52] width 38 height 12
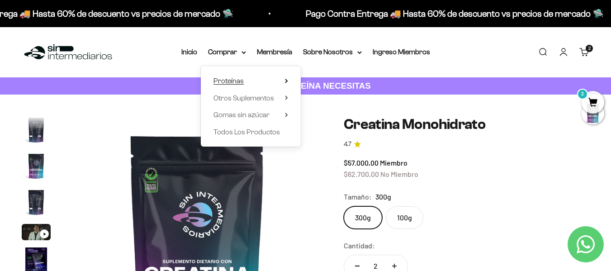
click at [245, 81] on summary "Proteínas" at bounding box center [250, 81] width 75 height 12
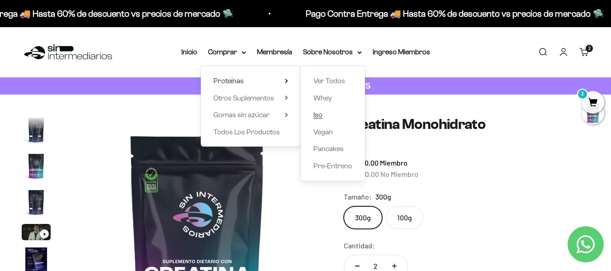
click at [322, 113] on span "Iso" at bounding box center [317, 115] width 9 height 8
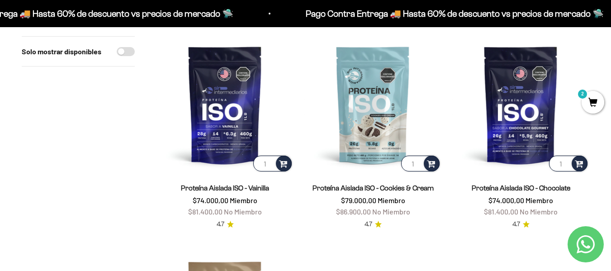
scroll to position [108, 0]
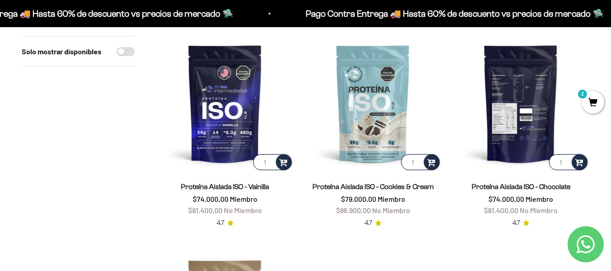
click at [507, 117] on img at bounding box center [520, 103] width 137 height 137
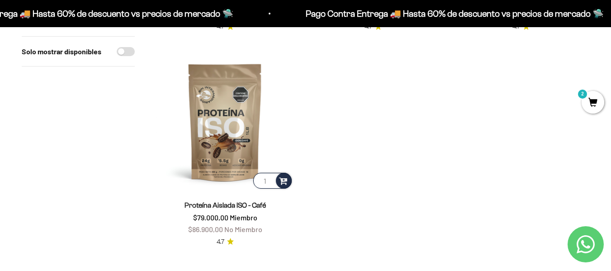
scroll to position [295, 0]
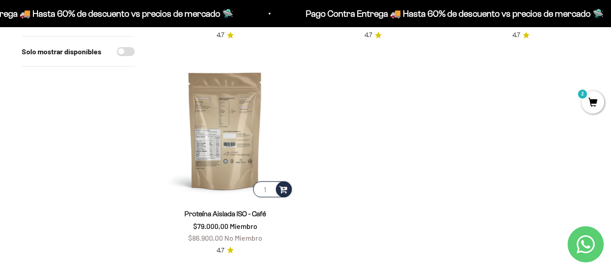
click at [221, 129] on img at bounding box center [224, 130] width 137 height 137
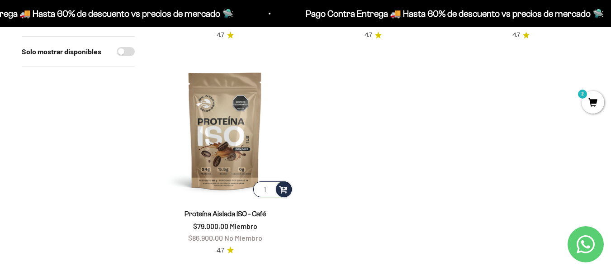
click at [374, 76] on product-list "1 Proteína Aislada ISO - Vainilla $74.000,00 Miembro $81.400,00 No Miembro 4.7 …" at bounding box center [372, 51] width 433 height 408
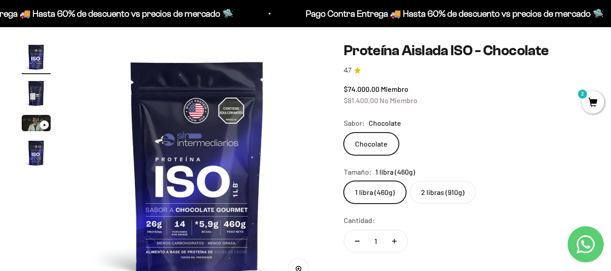
scroll to position [74, 0]
click at [426, 193] on label "2 libras (910g)" at bounding box center [443, 191] width 66 height 23
click at [344, 180] on input "2 libras (910g)" at bounding box center [343, 180] width 0 height 0
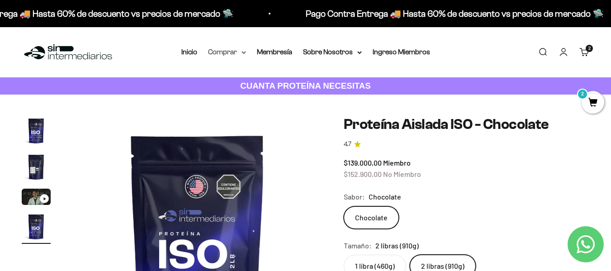
click at [227, 53] on summary "Comprar" at bounding box center [227, 52] width 38 height 12
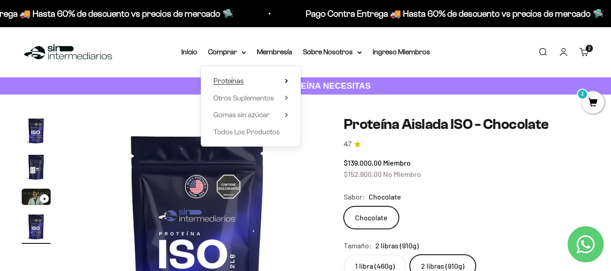
click at [239, 83] on span "Proteínas" at bounding box center [228, 81] width 30 height 8
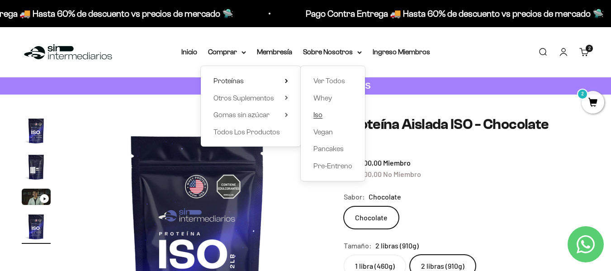
click at [320, 114] on span "Iso" at bounding box center [317, 115] width 9 height 8
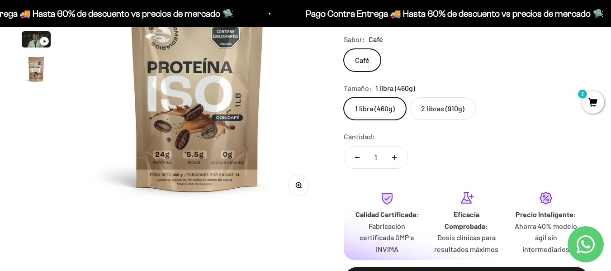
scroll to position [92, 0]
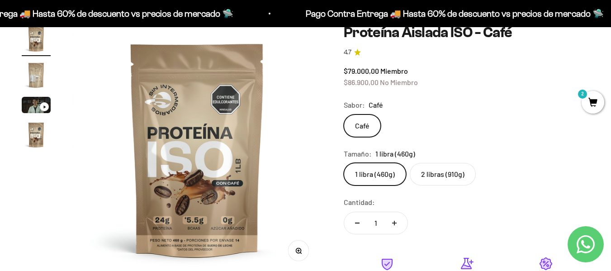
click at [38, 79] on img "Ir al artículo 2" at bounding box center [36, 75] width 29 height 29
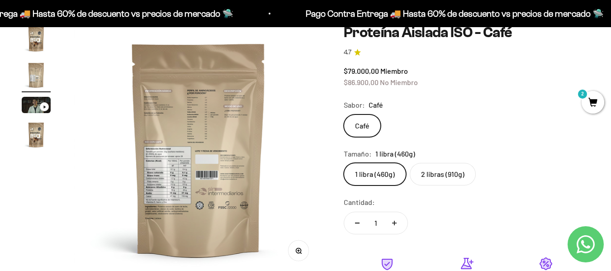
scroll to position [0, 255]
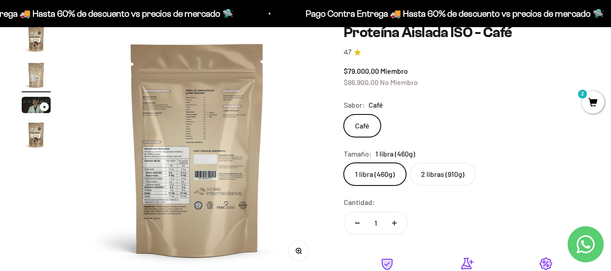
click at [172, 187] on img at bounding box center [197, 149] width 250 height 250
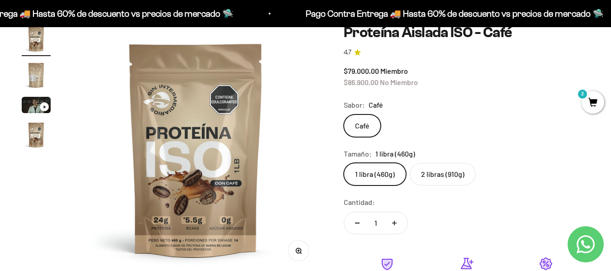
scroll to position [0, 0]
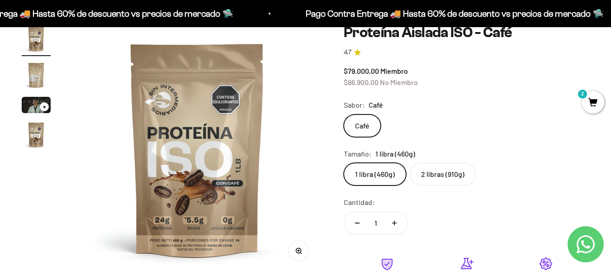
click at [32, 75] on img "Ir al artículo 2" at bounding box center [36, 75] width 29 height 29
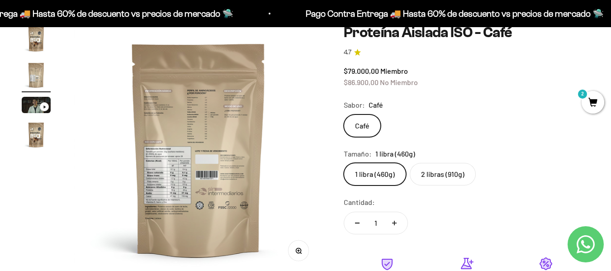
scroll to position [0, 255]
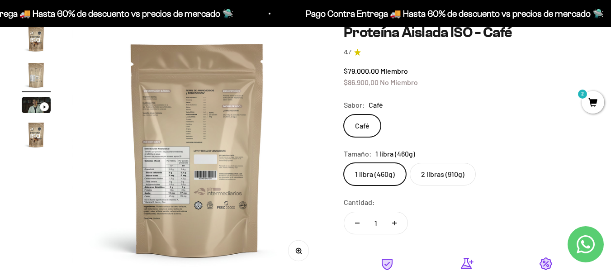
click at [301, 253] on icon "button" at bounding box center [300, 252] width 1 height 1
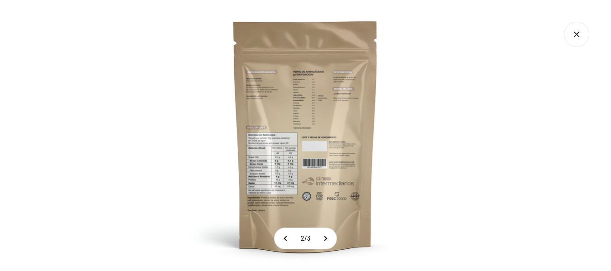
click at [279, 166] on img at bounding box center [305, 135] width 271 height 271
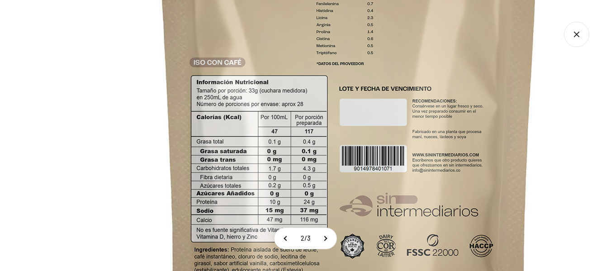
click at [579, 143] on img at bounding box center [349, 84] width 724 height 724
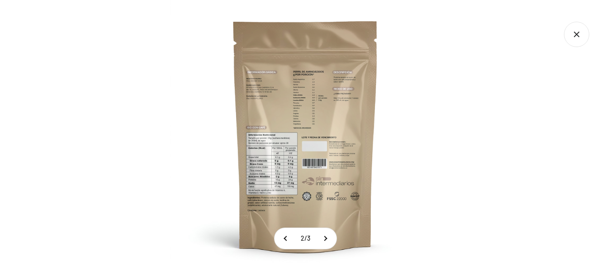
click at [577, 37] on icon "Cerrar galería" at bounding box center [576, 34] width 25 height 25
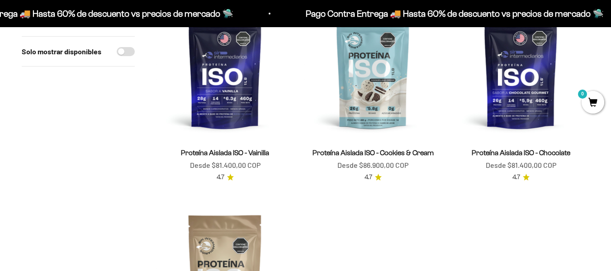
scroll to position [142, 0]
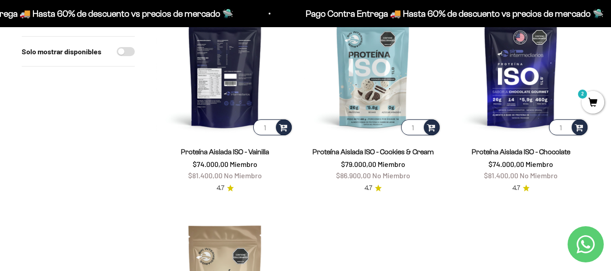
click at [229, 73] on img at bounding box center [224, 68] width 137 height 137
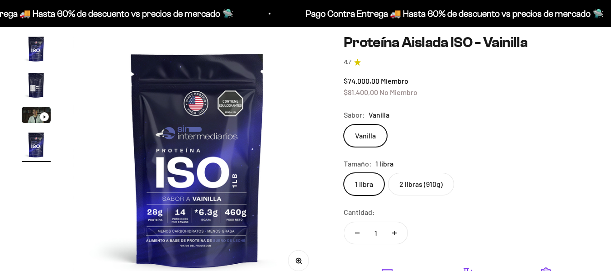
scroll to position [87, 0]
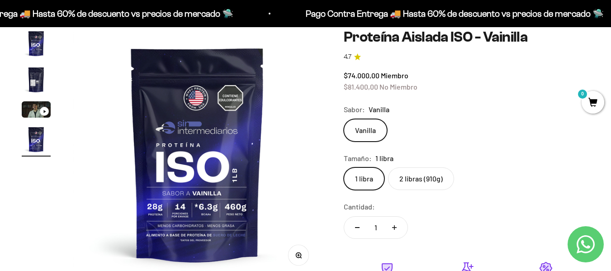
click at [419, 182] on label "2 libras (910g)" at bounding box center [421, 178] width 66 height 23
click at [344, 167] on input "2 libras (910g)" at bounding box center [343, 167] width 0 height 0
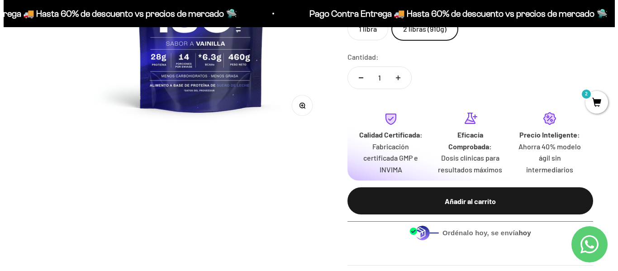
scroll to position [247, 0]
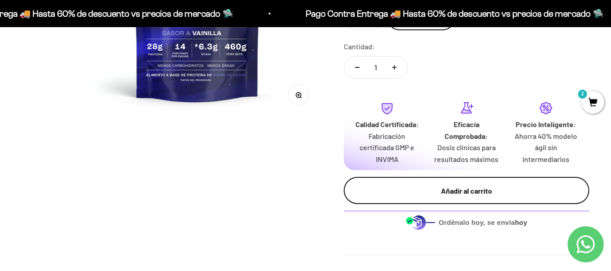
click at [458, 188] on div "Añadir al carrito" at bounding box center [466, 191] width 209 height 12
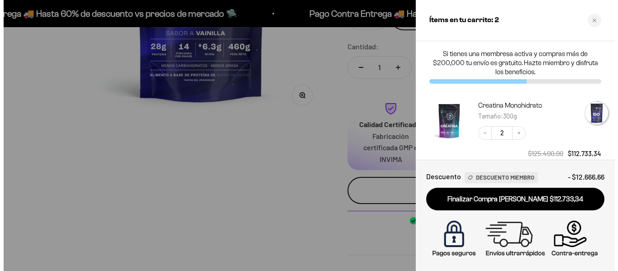
scroll to position [0, 776]
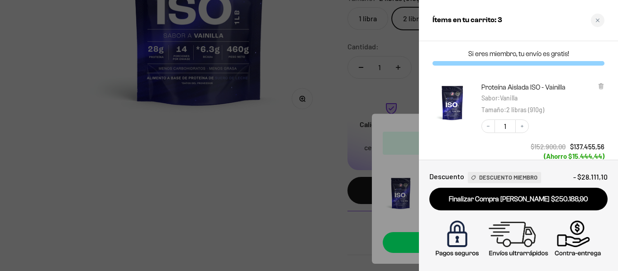
click at [554, 108] on div "Tamaño : 2 libras (910g)" at bounding box center [525, 110] width 89 height 12
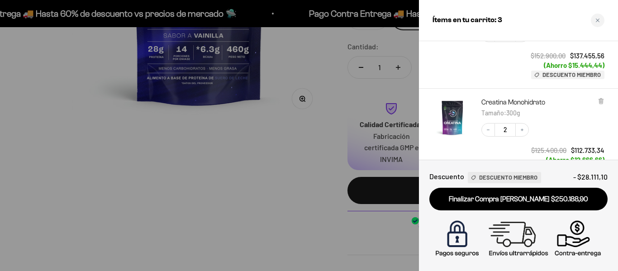
scroll to position [91, 0]
click at [551, 118] on div "Decrease quantity 2 Increase quantity $125.400,00 $112.733,34 (Ahorro $12.666,6…" at bounding box center [538, 144] width 132 height 60
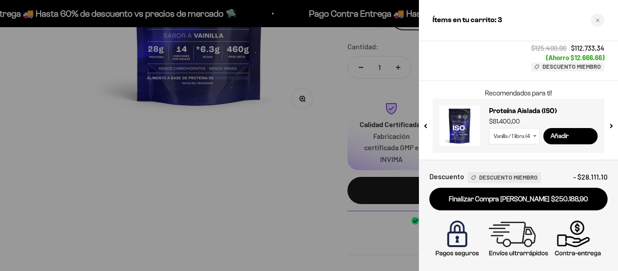
click at [530, 137] on select "Vanilla / 1 libra (460g) Vanilla / 2 libras (910g) Chocolate / 1 libra (460g) C…" at bounding box center [514, 136] width 51 height 16
click at [464, 155] on div "Recomendados para ti! Proteína Whey - Sin Sabor $97.900,00 Sin Sabor / 2 libras…" at bounding box center [518, 120] width 199 height 79
click at [531, 94] on p "Recomendados para ti!" at bounding box center [518, 93] width 145 height 11
click at [546, 94] on p "Recomendados para ti!" at bounding box center [518, 93] width 145 height 11
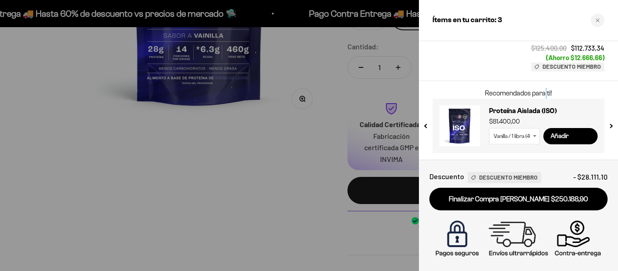
click at [546, 94] on p "Recomendados para ti!" at bounding box center [518, 93] width 145 height 11
click at [551, 93] on p "Recomendados para ti!" at bounding box center [518, 93] width 145 height 11
click at [550, 92] on p "Recomendados para ti!" at bounding box center [518, 93] width 145 height 11
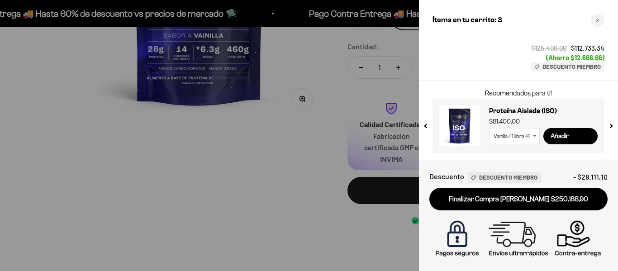
click at [544, 91] on p "Recomendados para ti!" at bounding box center [518, 93] width 145 height 11
click at [550, 93] on p "Recomendados para ti!" at bounding box center [518, 93] width 145 height 11
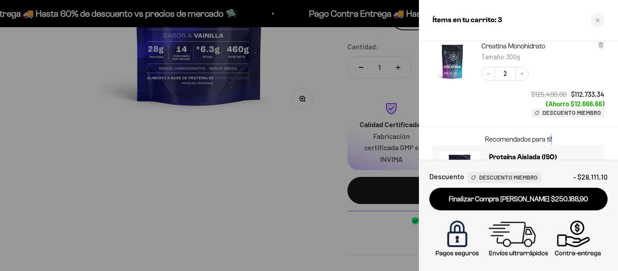
scroll to position [147, 0]
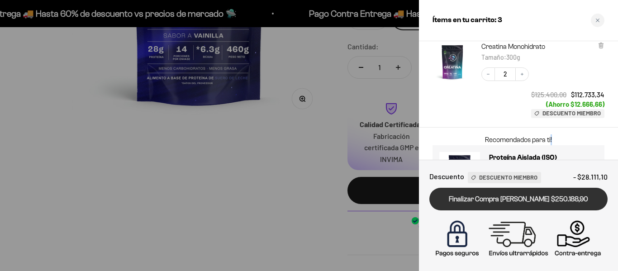
click at [536, 201] on link "Finalizar Compra [PERSON_NAME] $250.188,90" at bounding box center [518, 199] width 178 height 23
